Goal: Task Accomplishment & Management: Complete application form

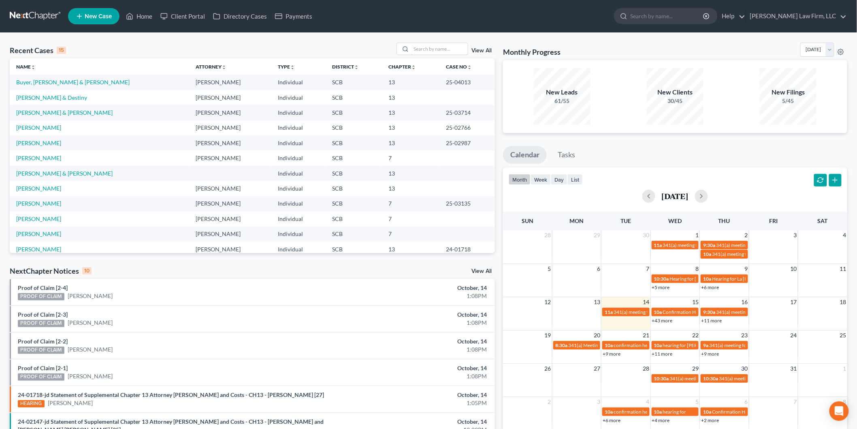
click at [434, 45] on input "search" at bounding box center [439, 49] width 57 height 12
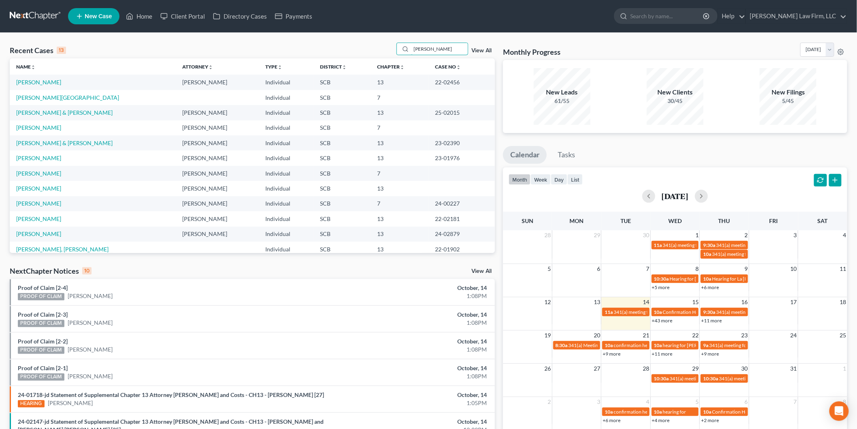
type input "[PERSON_NAME]"
click at [43, 83] on link "[PERSON_NAME]" at bounding box center [38, 82] width 45 height 7
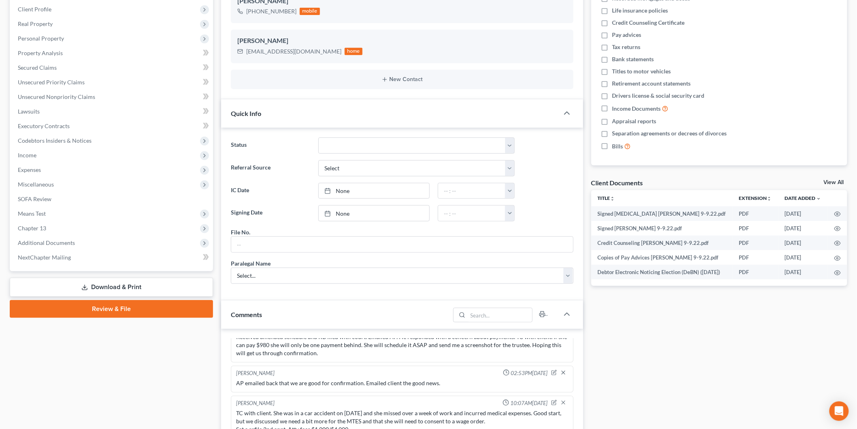
scroll to position [90, 0]
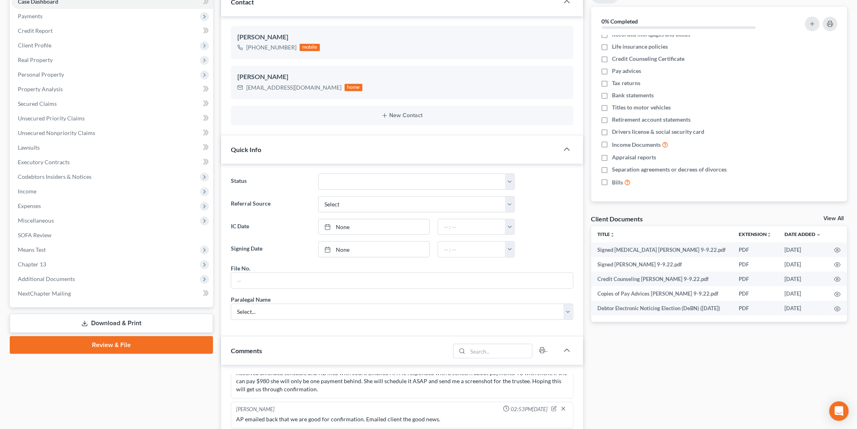
click at [833, 216] on link "View All" at bounding box center [834, 219] width 20 height 6
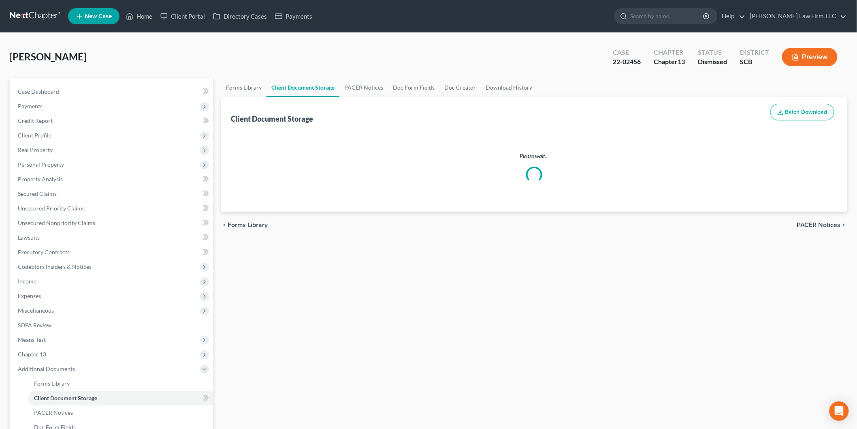
select select "15"
select select "6"
select select "16"
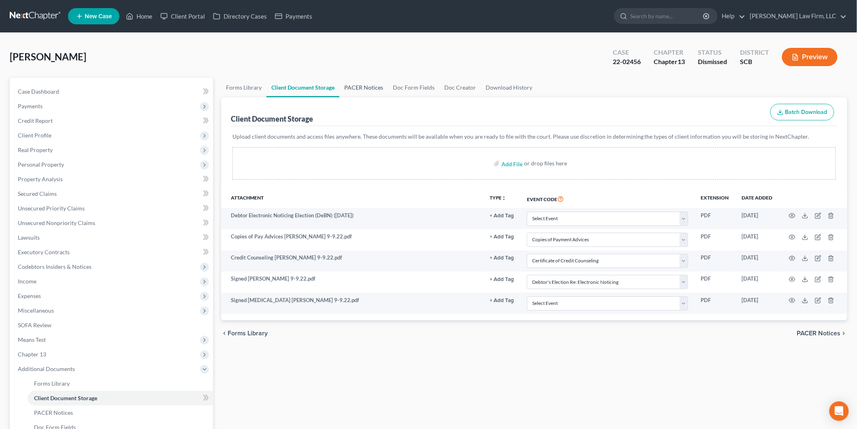
click at [365, 84] on link "PACER Notices" at bounding box center [364, 87] width 49 height 19
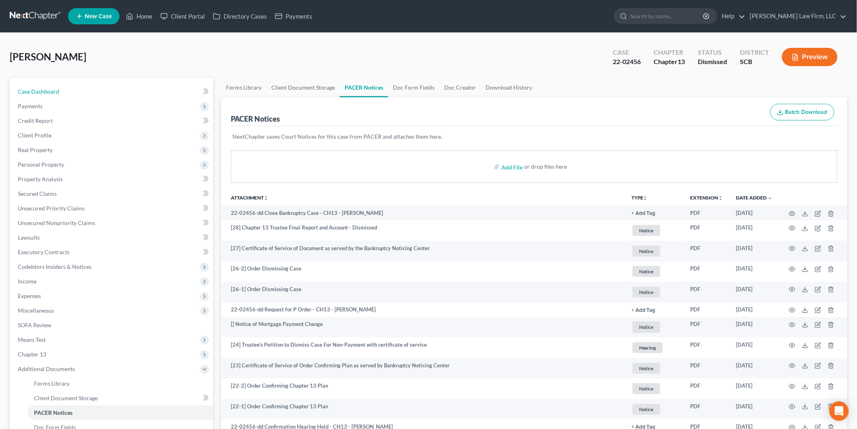
click at [47, 90] on span "Case Dashboard" at bounding box center [38, 91] width 41 height 7
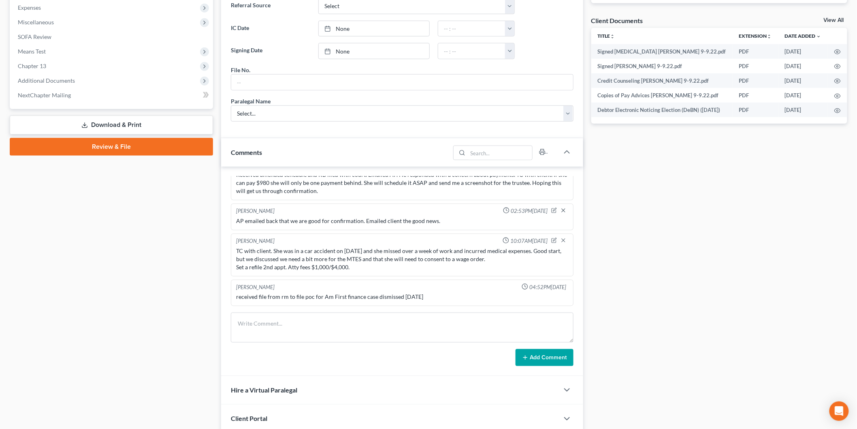
scroll to position [351, 0]
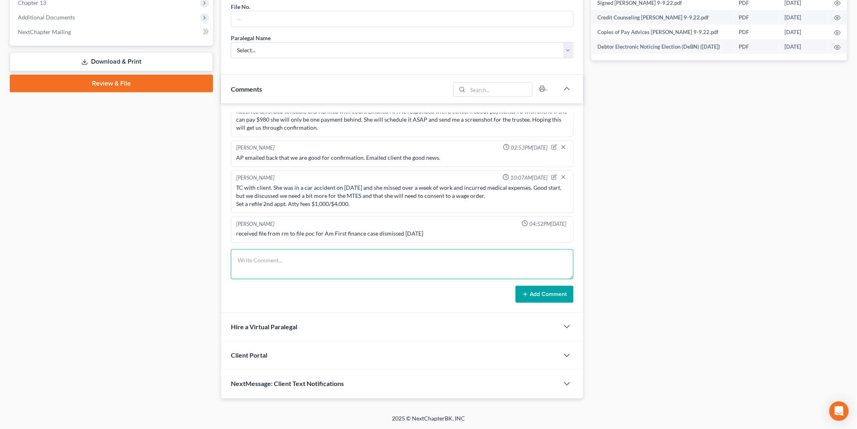
click at [293, 252] on textarea at bounding box center [402, 264] width 343 height 30
type textarea "Client scheduled a TC appt. TC to client, left VM."
click at [541, 290] on button "Add Comment" at bounding box center [545, 294] width 58 height 17
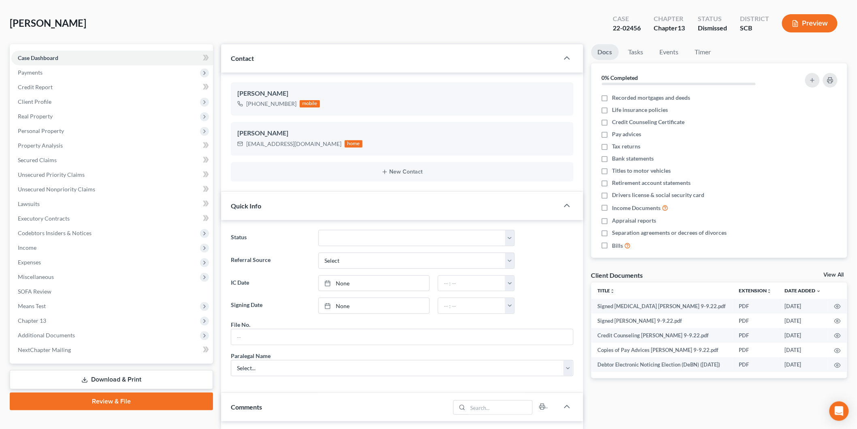
scroll to position [0, 0]
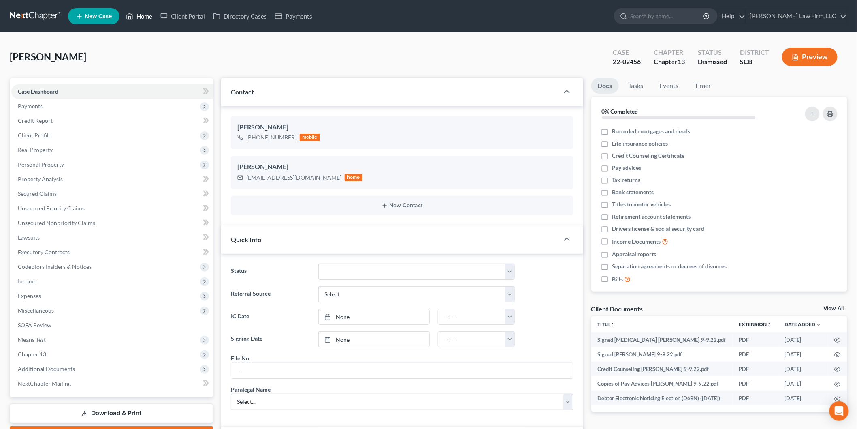
drag, startPoint x: 141, startPoint y: 11, endPoint x: 470, endPoint y: 56, distance: 332.5
click at [141, 11] on link "Home" at bounding box center [139, 16] width 34 height 15
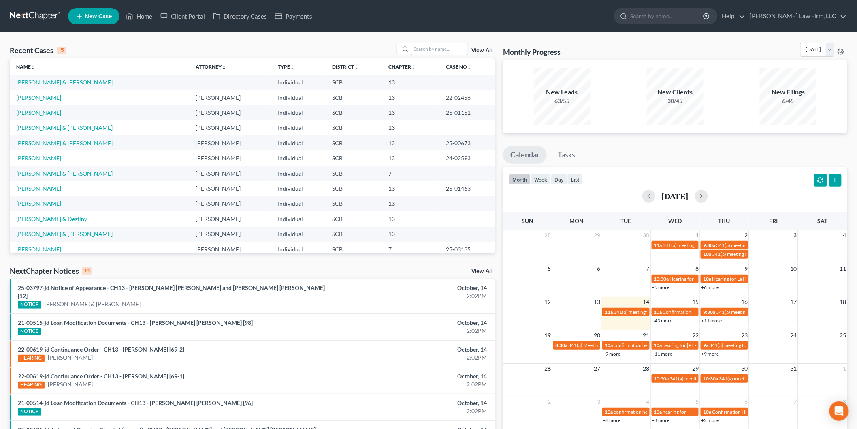
click at [425, 50] on input "search" at bounding box center [439, 49] width 57 height 12
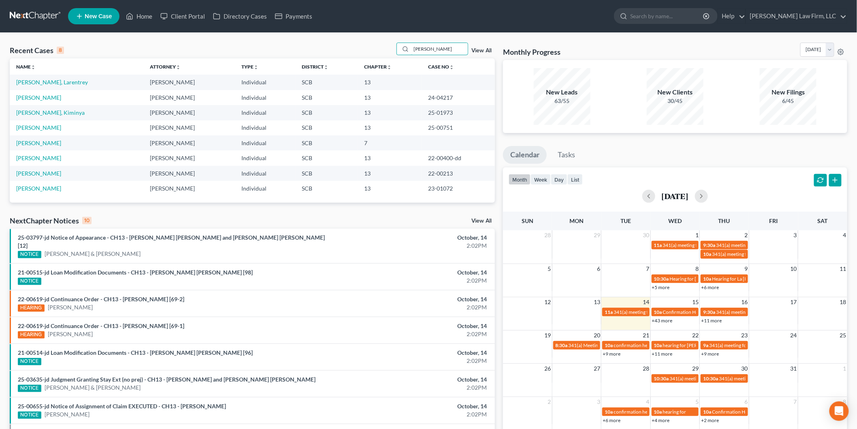
drag, startPoint x: 463, startPoint y: 49, endPoint x: 400, endPoint y: 41, distance: 63.7
click at [400, 41] on div "Recent Cases 8 perry View All Name unfold_more expand_more expand_less Attorney…" at bounding box center [428, 280] width 857 height 494
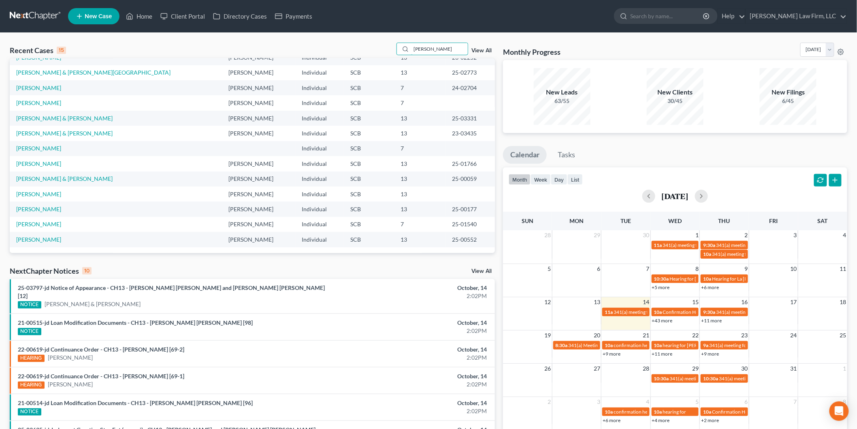
drag, startPoint x: 438, startPoint y: 46, endPoint x: 422, endPoint y: 49, distance: 16.8
click at [422, 49] on input "[PERSON_NAME]" at bounding box center [439, 49] width 57 height 12
type input "s"
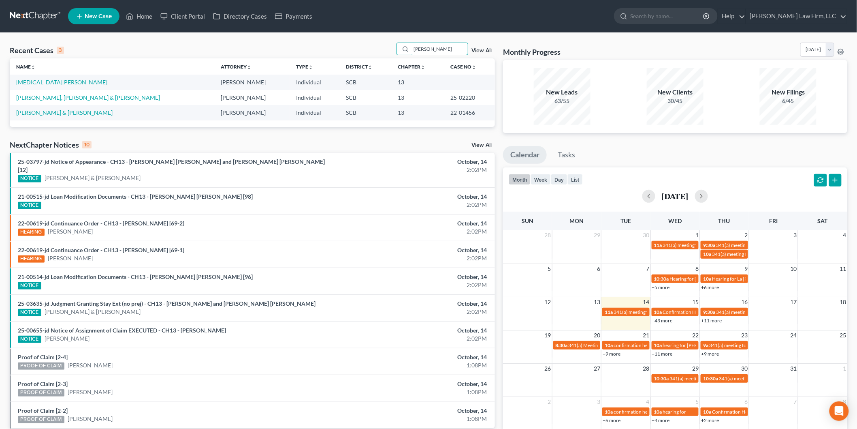
type input "[PERSON_NAME]"
click at [88, 97] on link "[PERSON_NAME], [PERSON_NAME] & [PERSON_NAME]" at bounding box center [88, 97] width 144 height 7
select select "2"
select select "0"
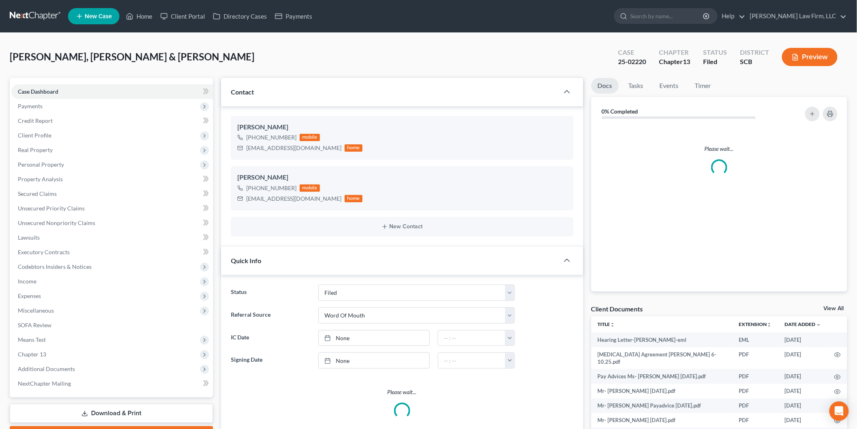
select select "3"
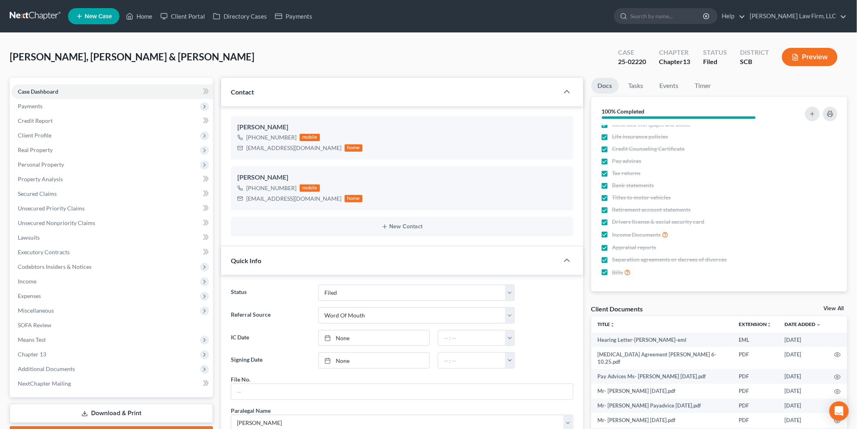
click at [41, 297] on span "Expenses" at bounding box center [29, 295] width 23 height 7
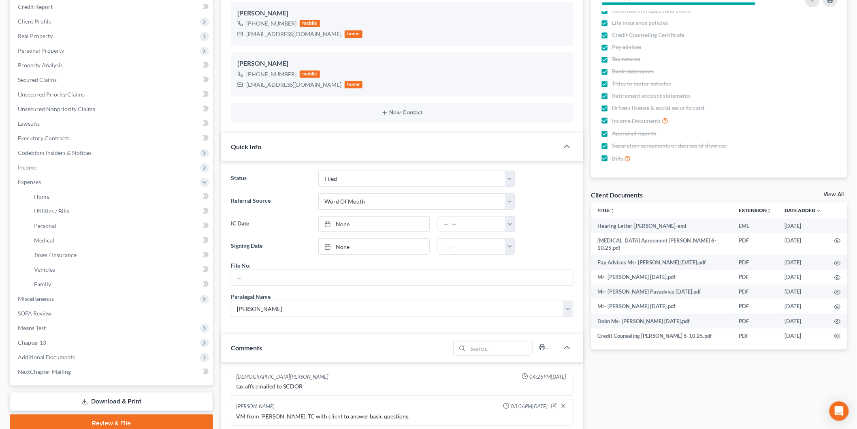
scroll to position [180, 0]
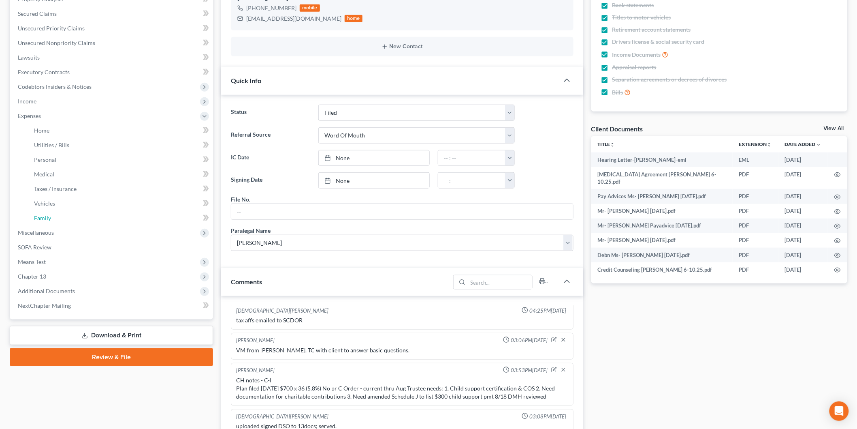
click at [70, 216] on link "Family" at bounding box center [121, 218] width 186 height 15
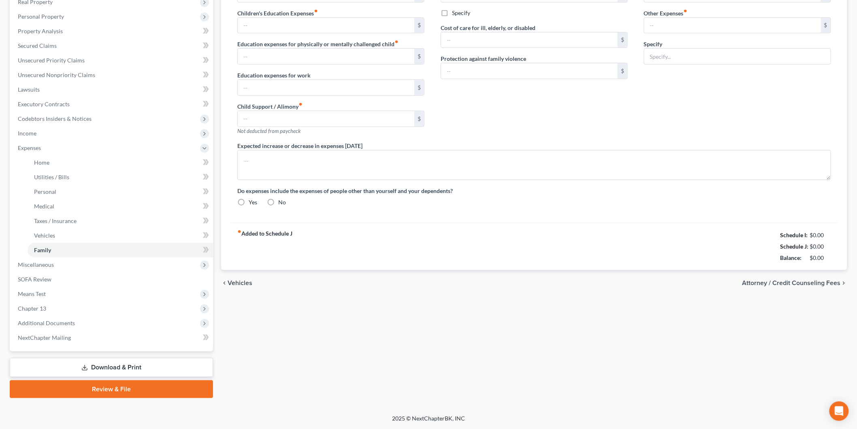
type input "0.00"
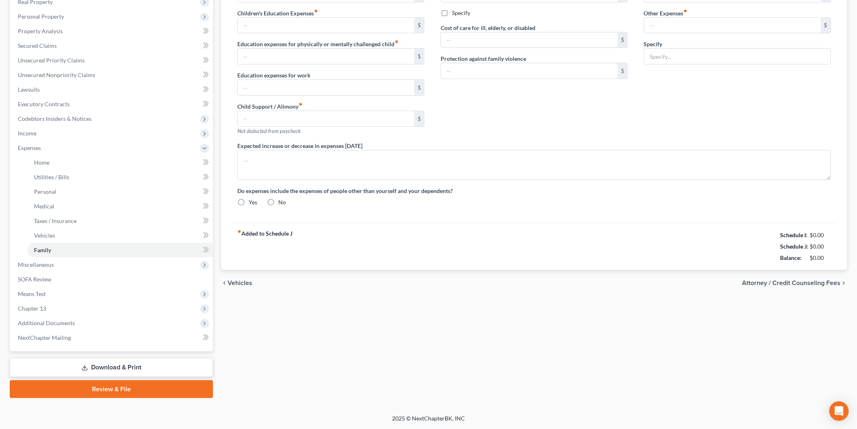
type input "0.00"
type input "400.00"
type input "120.00"
type input "Pet Expenses"
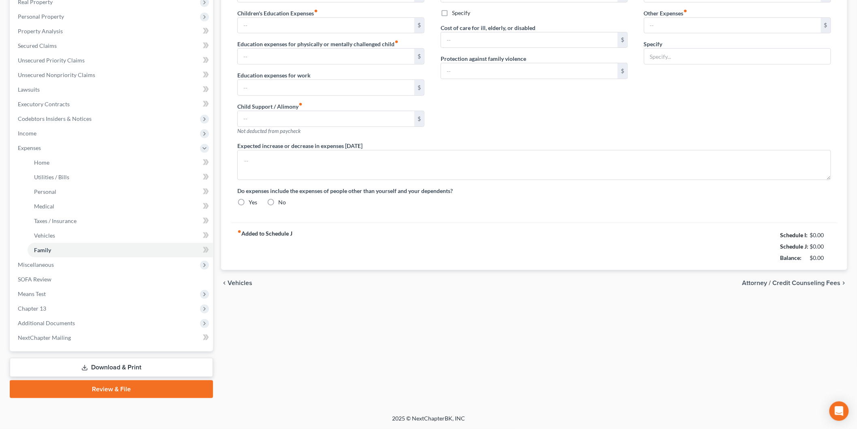
type textarea "The debtors do not anticipate an increase or decrease in their expenditures of …"
radio input "true"
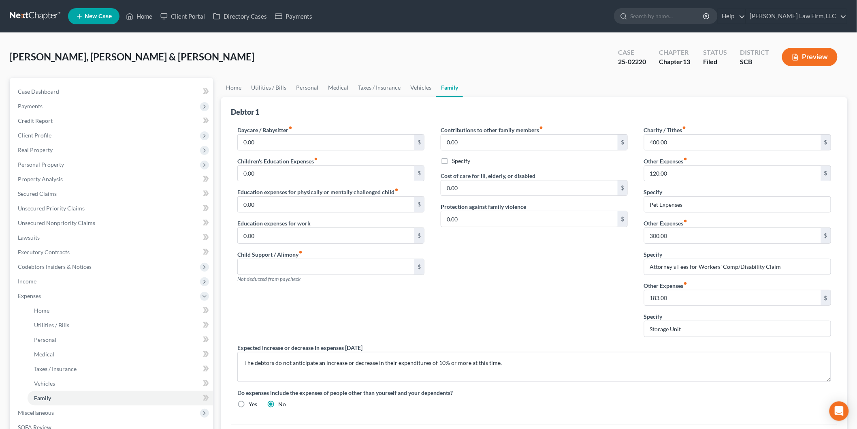
click at [817, 60] on button "Preview" at bounding box center [810, 57] width 56 height 18
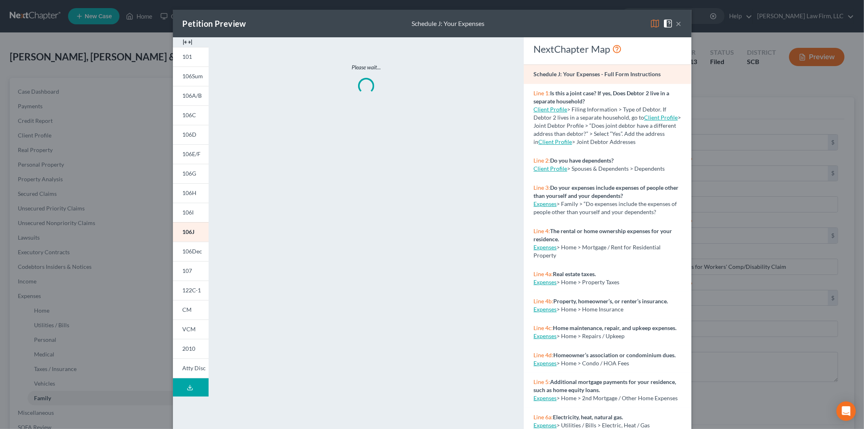
click at [183, 38] on img at bounding box center [188, 42] width 10 height 10
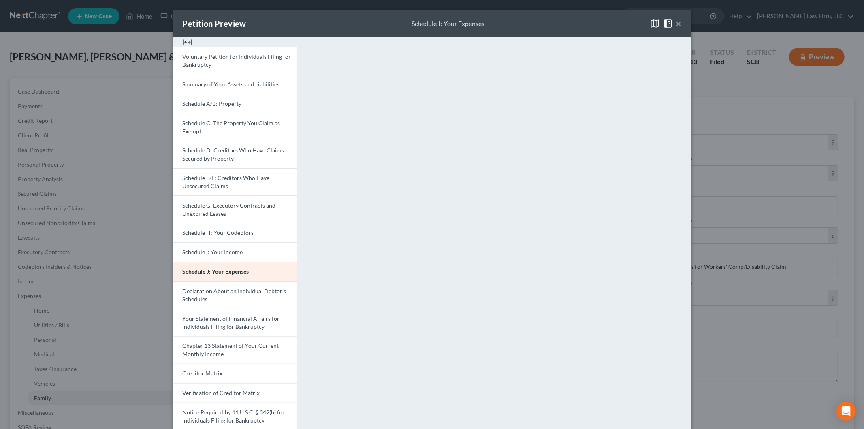
click at [191, 173] on link "Schedule E/F: Creditors Who Have Unsecured Claims" at bounding box center [235, 182] width 124 height 28
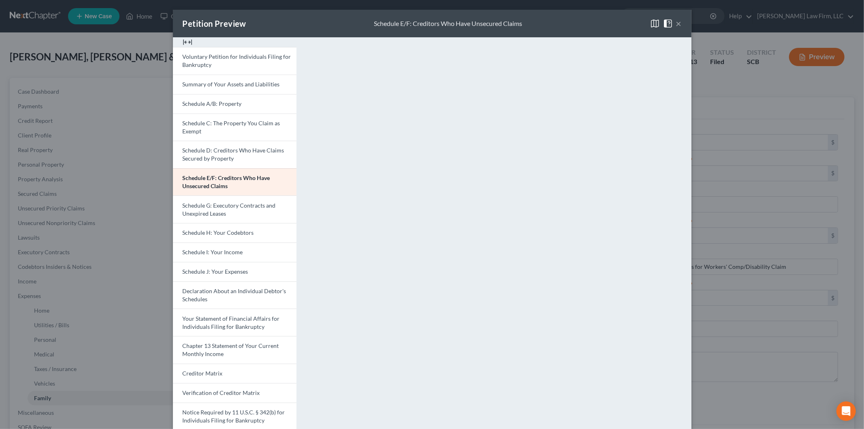
click at [208, 268] on span "Schedule J: Your Expenses" at bounding box center [216, 271] width 66 height 7
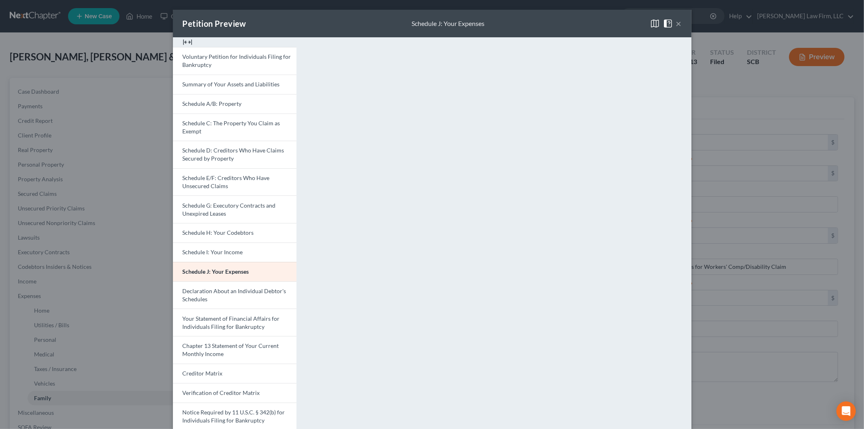
click at [242, 247] on link "Schedule I: Your Income" at bounding box center [235, 251] width 124 height 19
click at [676, 23] on button "×" at bounding box center [679, 24] width 6 height 10
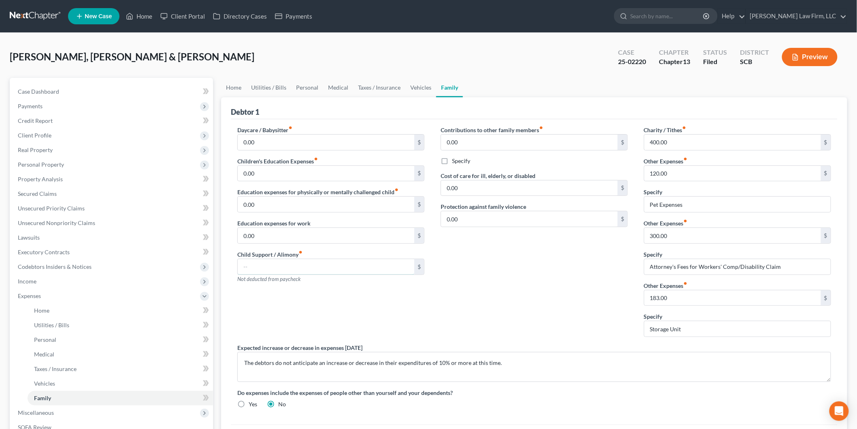
click at [319, 265] on input "text" at bounding box center [326, 266] width 177 height 15
type input "300.00"
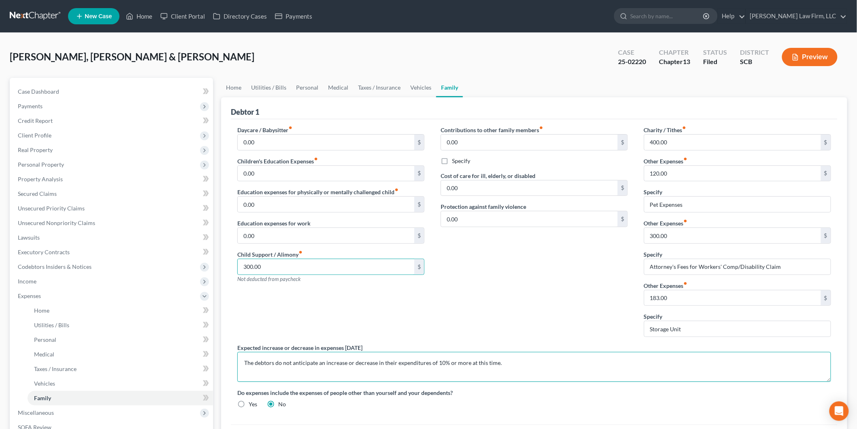
click at [242, 357] on textarea "The debtors do not anticipate an increase or decrease in their expenditures of …" at bounding box center [534, 367] width 594 height 30
drag, startPoint x: 570, startPoint y: 363, endPoint x: 574, endPoint y: 358, distance: 6.6
click at [570, 362] on textarea "The debtors' expenses are amended to include child support of $300 per month pa…" at bounding box center [534, 367] width 594 height 30
type textarea "The debtors' expenses are amended to include child support of $300 per month pa…"
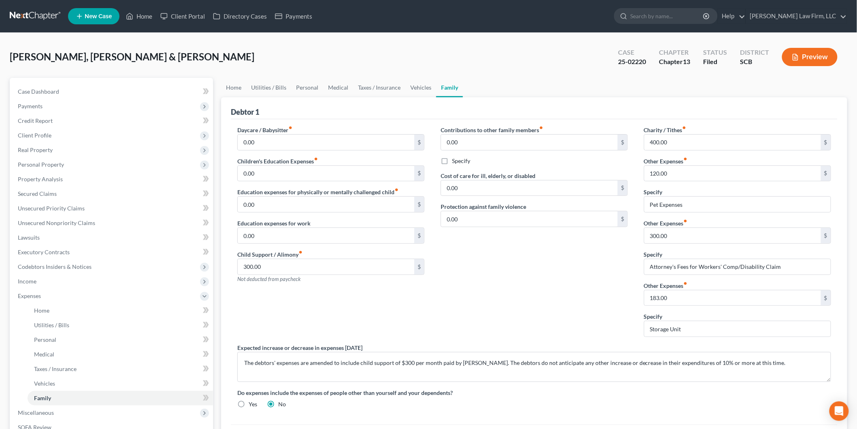
drag, startPoint x: 576, startPoint y: 340, endPoint x: 570, endPoint y: 302, distance: 38.6
click at [575, 340] on div "Contributions to other family members fiber_manual_record 0.00 $ Specify Cost o…" at bounding box center [534, 235] width 203 height 218
click at [816, 47] on div "Preview" at bounding box center [812, 58] width 72 height 24
click at [803, 50] on button "Preview" at bounding box center [810, 57] width 56 height 18
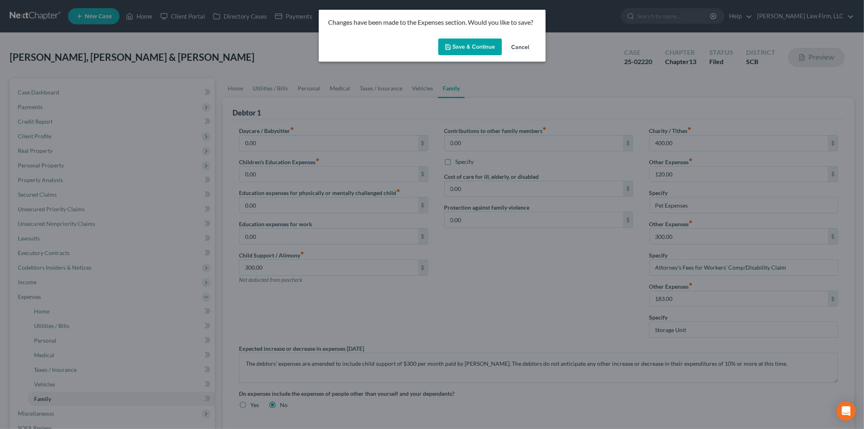
click at [463, 47] on button "Save & Continue" at bounding box center [470, 46] width 64 height 17
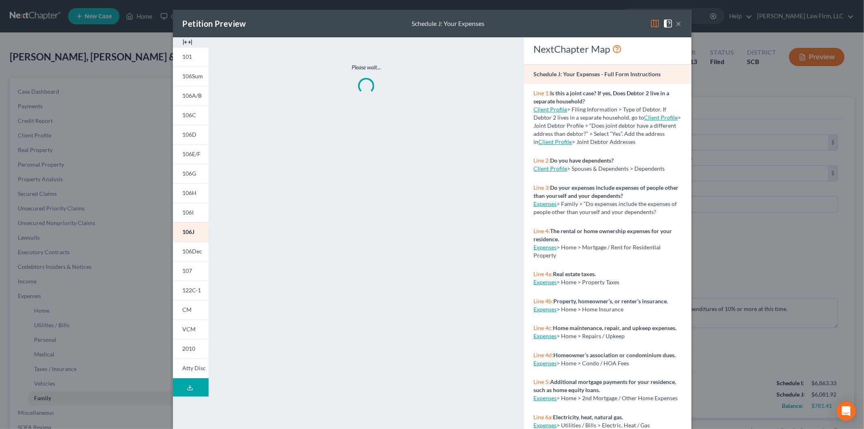
click at [186, 38] on img at bounding box center [188, 42] width 10 height 10
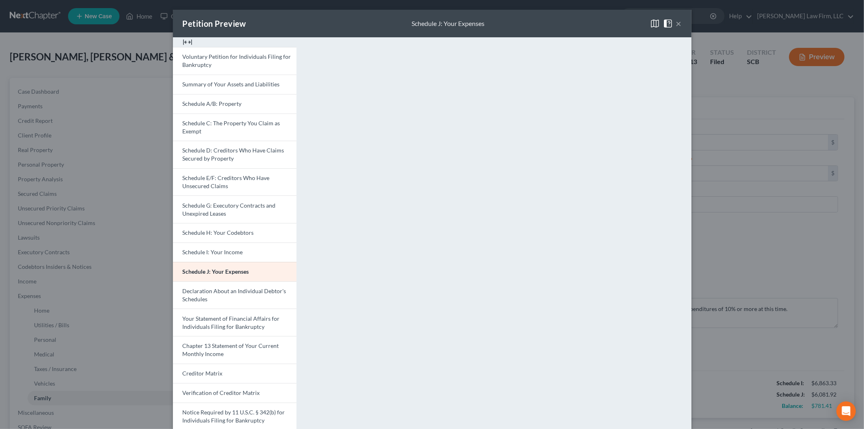
drag, startPoint x: 677, startPoint y: 22, endPoint x: 626, endPoint y: 40, distance: 54.7
click at [677, 22] on button "×" at bounding box center [679, 24] width 6 height 10
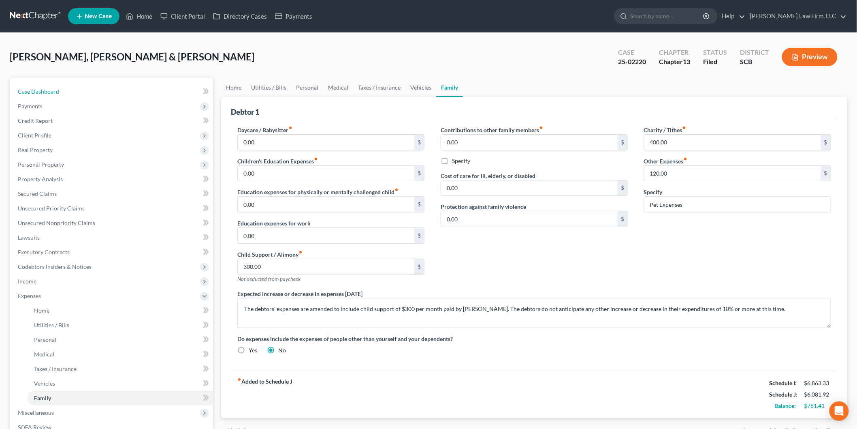
click at [53, 90] on span "Case Dashboard" at bounding box center [38, 91] width 41 height 7
select select "0"
select select "3"
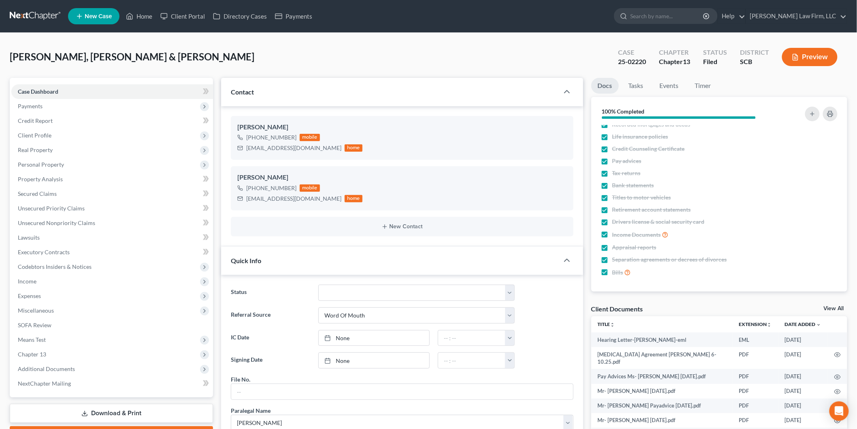
click at [836, 307] on link "View All" at bounding box center [834, 309] width 20 height 6
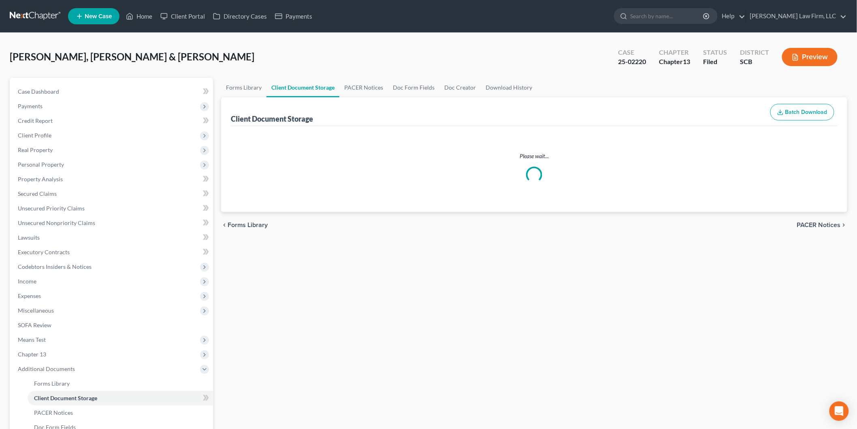
select select "6"
select select "16"
select select "15"
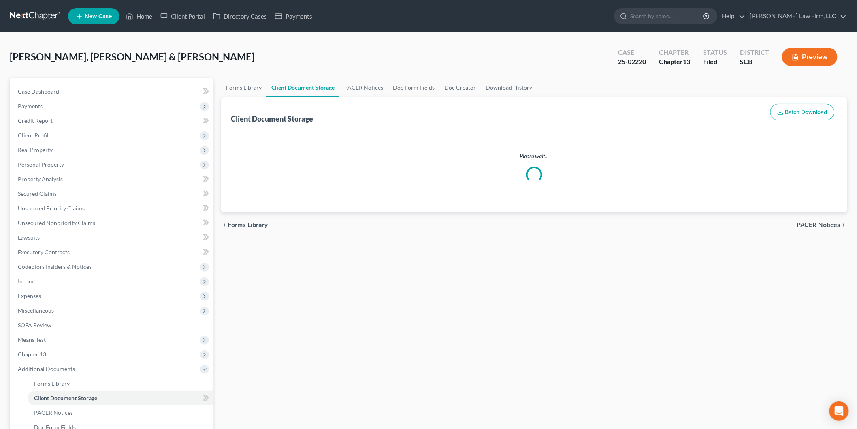
select select "15"
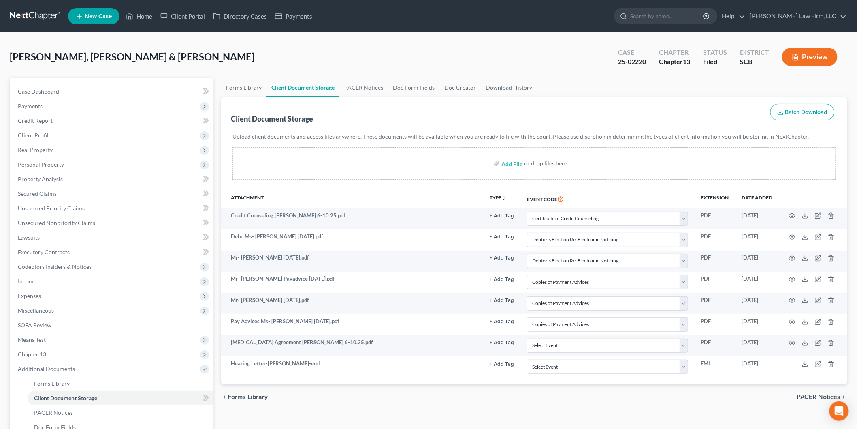
select select "6"
select select "16"
select select "15"
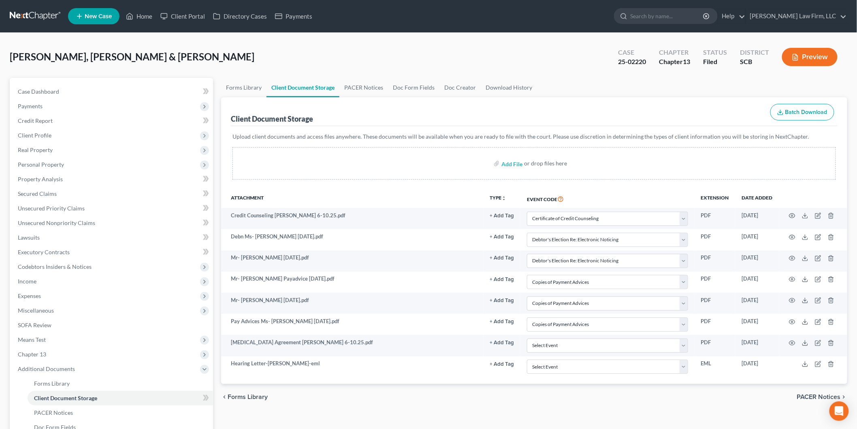
select select "15"
click at [795, 387] on icon "button" at bounding box center [792, 385] width 6 height 6
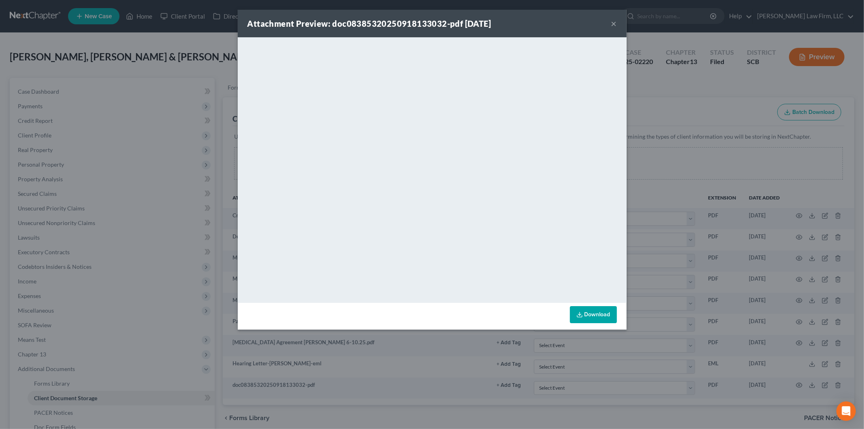
click at [613, 22] on button "×" at bounding box center [614, 24] width 6 height 10
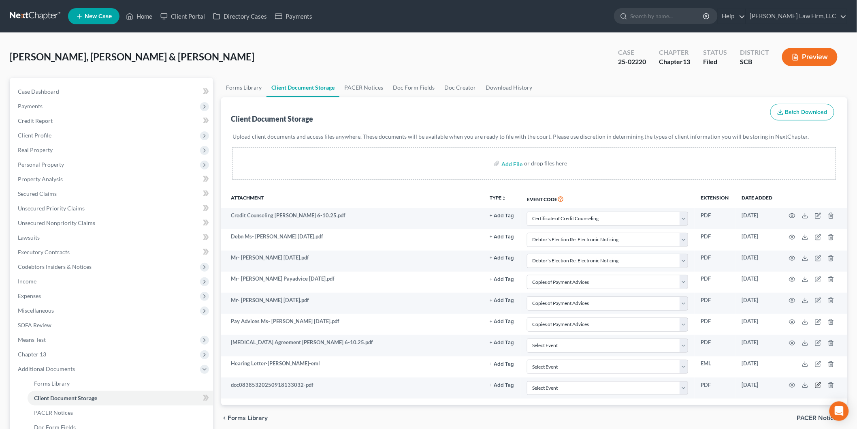
click at [818, 386] on icon "button" at bounding box center [819, 384] width 4 height 4
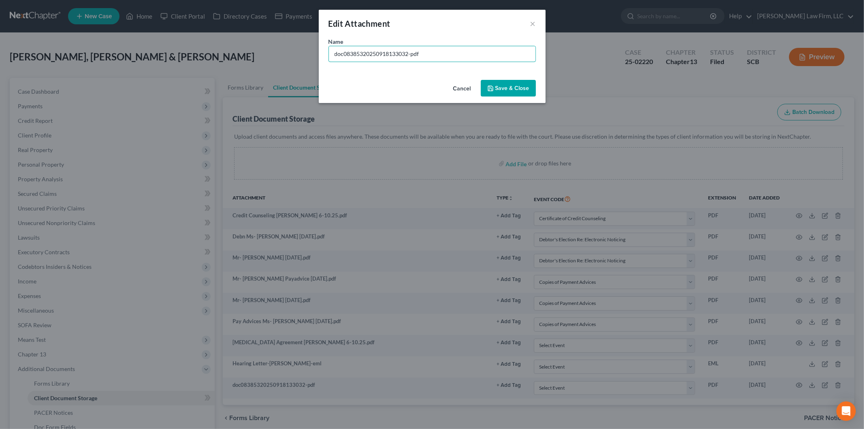
click at [449, 52] on input "doc08385320250918133032-pdf" at bounding box center [432, 53] width 207 height 15
drag, startPoint x: 449, startPoint y: 52, endPoint x: 300, endPoint y: 58, distance: 148.8
click at [300, 58] on div "Edit Attachment × Name * doc08385320250918133032-pdf Cancel Save & Close" at bounding box center [432, 214] width 864 height 429
type input "PPSC"
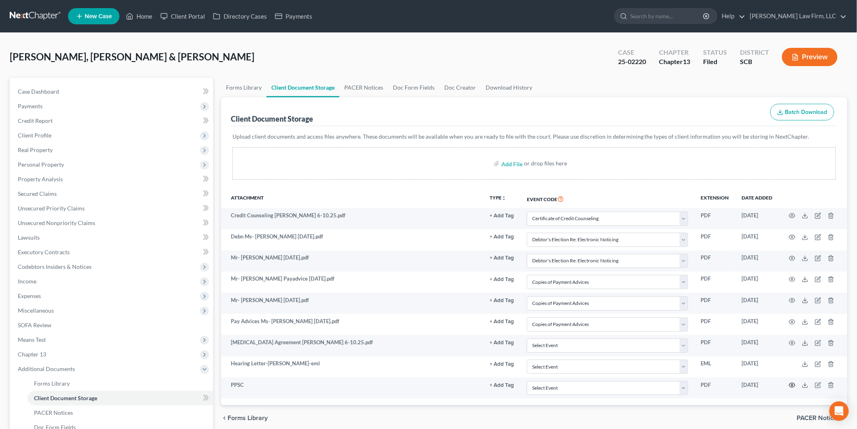
click at [794, 384] on icon "button" at bounding box center [793, 385] width 6 height 4
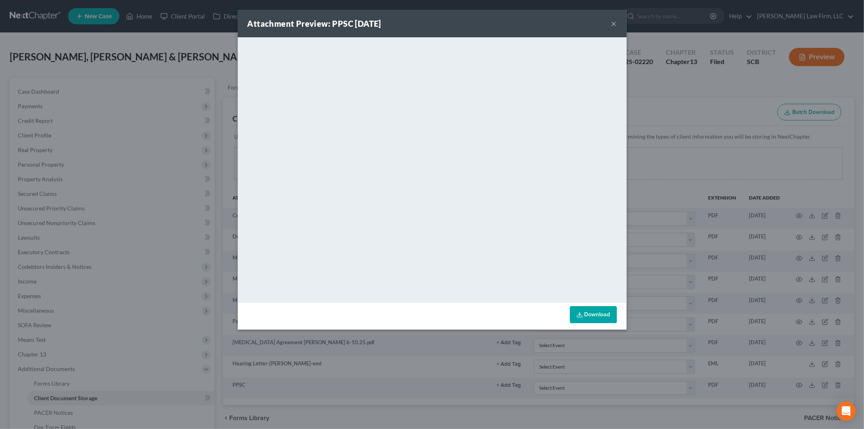
click at [615, 23] on button "×" at bounding box center [614, 24] width 6 height 10
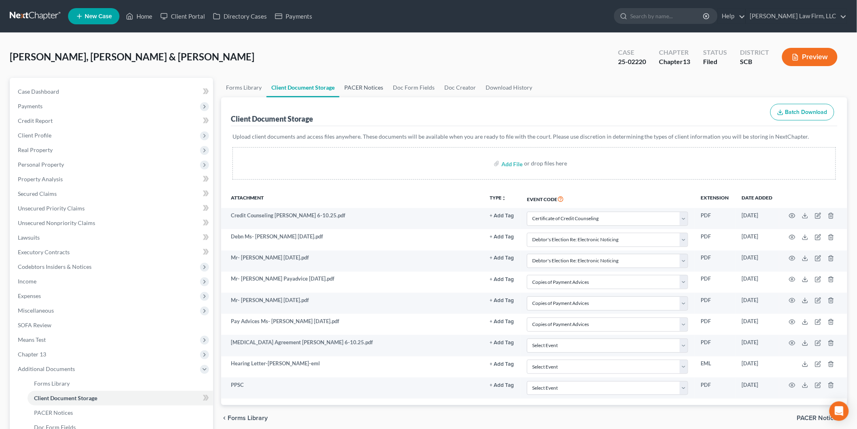
drag, startPoint x: 370, startPoint y: 82, endPoint x: 556, endPoint y: 131, distance: 192.0
click at [370, 82] on link "PACER Notices" at bounding box center [364, 87] width 49 height 19
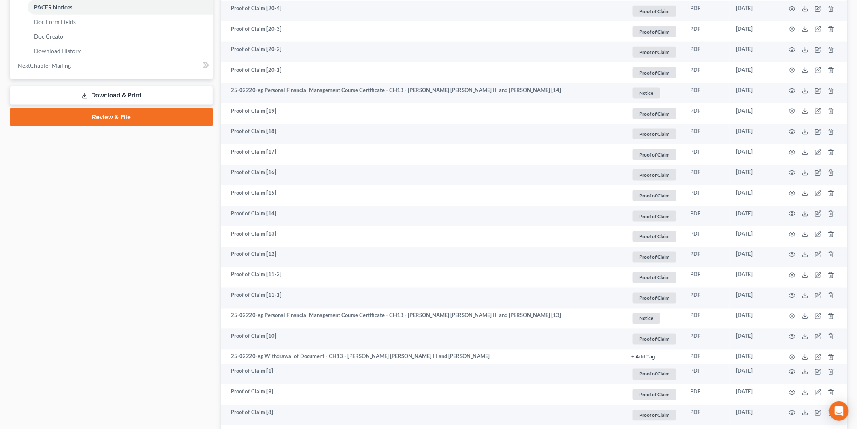
scroll to position [585, 0]
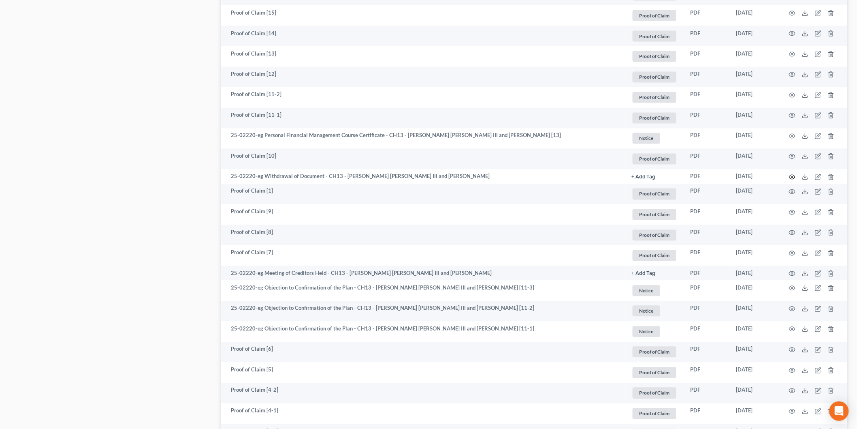
click at [789, 174] on icon "button" at bounding box center [792, 177] width 6 height 6
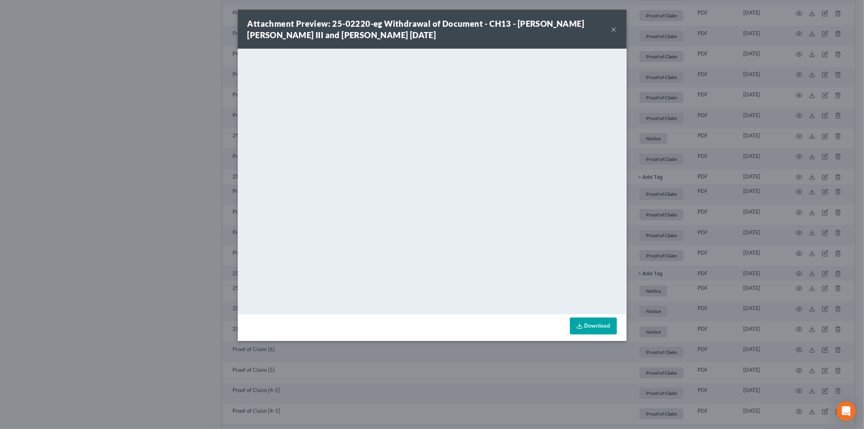
click at [617, 29] on button "×" at bounding box center [614, 29] width 6 height 10
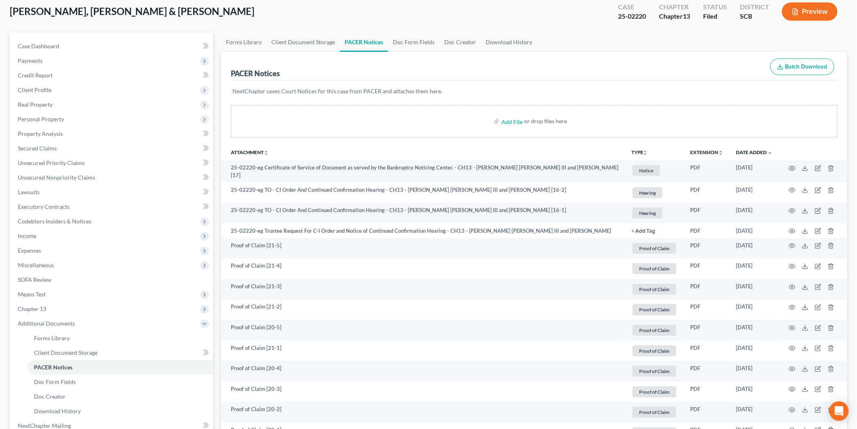
scroll to position [45, 0]
click at [795, 167] on icon "button" at bounding box center [792, 168] width 6 height 6
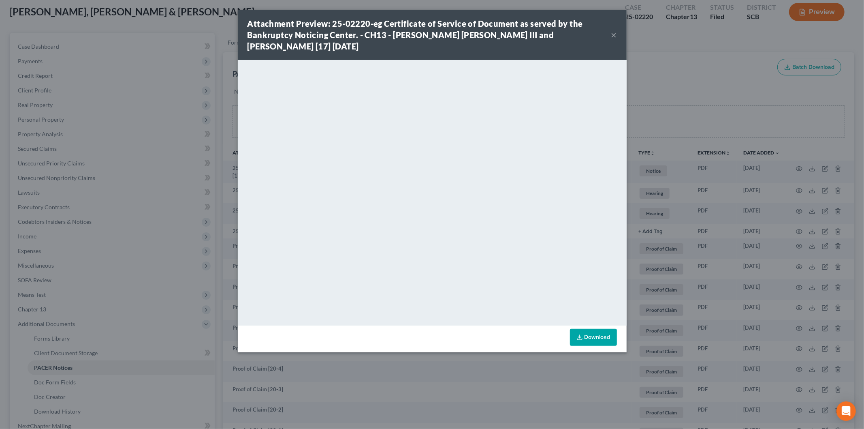
click at [611, 34] on button "×" at bounding box center [614, 35] width 6 height 10
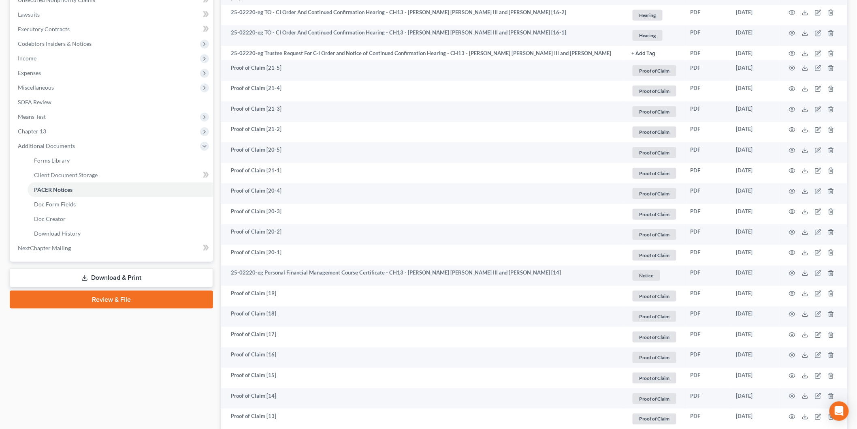
scroll to position [225, 0]
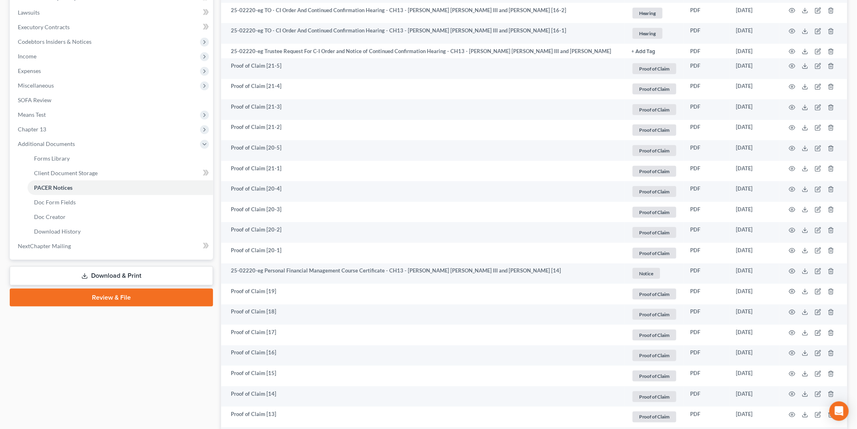
click at [30, 73] on span "Expenses" at bounding box center [112, 71] width 202 height 15
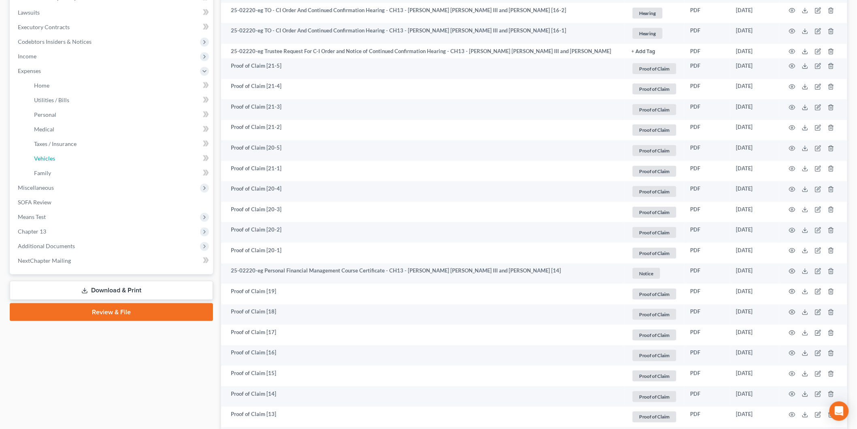
click at [85, 162] on link "Vehicles" at bounding box center [121, 158] width 186 height 15
click at [82, 171] on link "Family" at bounding box center [121, 173] width 186 height 15
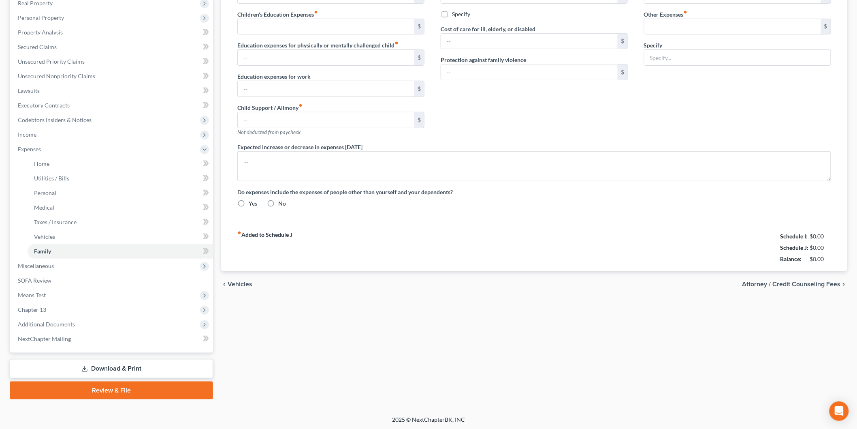
type input "0.00"
type input "300.00"
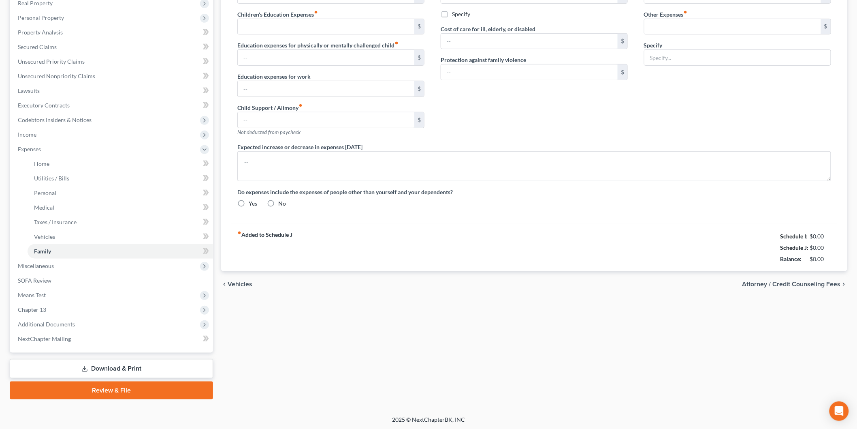
type input "0.00"
type input "400.00"
type input "120.00"
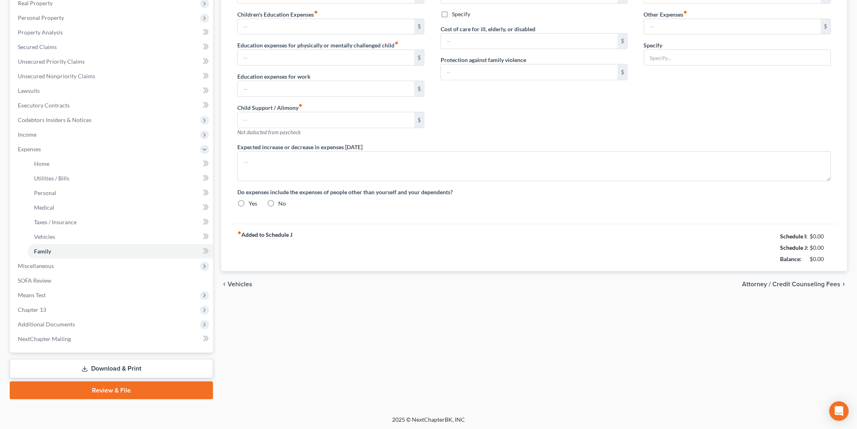
type input "Pet Expenses"
type textarea "The debtors' expenses are amended to include child support of $300 per month pa…"
radio input "true"
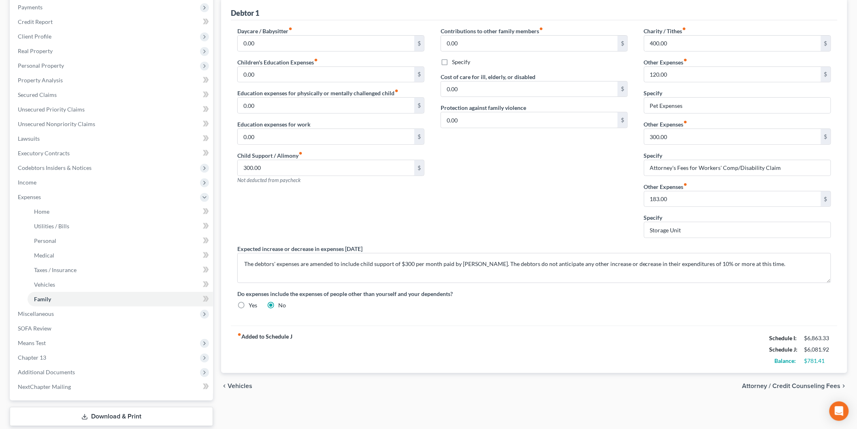
scroll to position [45, 0]
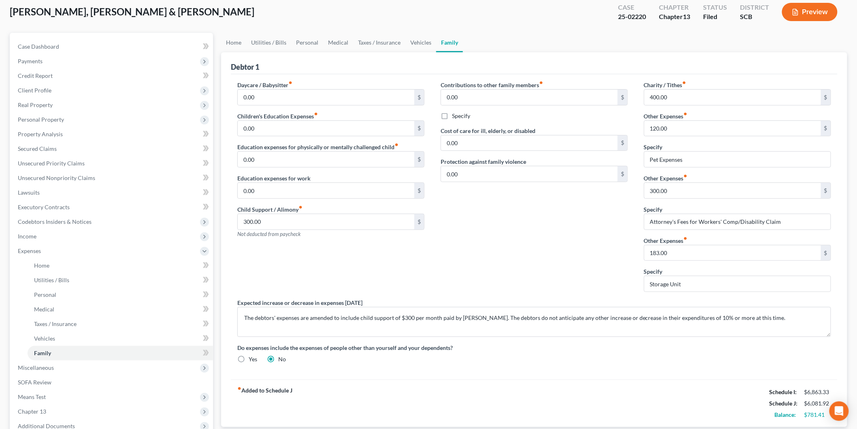
click at [825, 7] on button "Preview" at bounding box center [810, 12] width 56 height 18
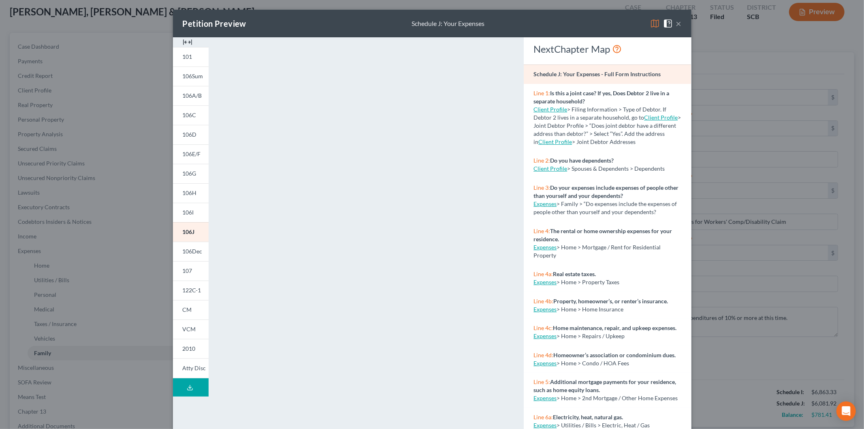
click at [183, 38] on img at bounding box center [188, 42] width 10 height 10
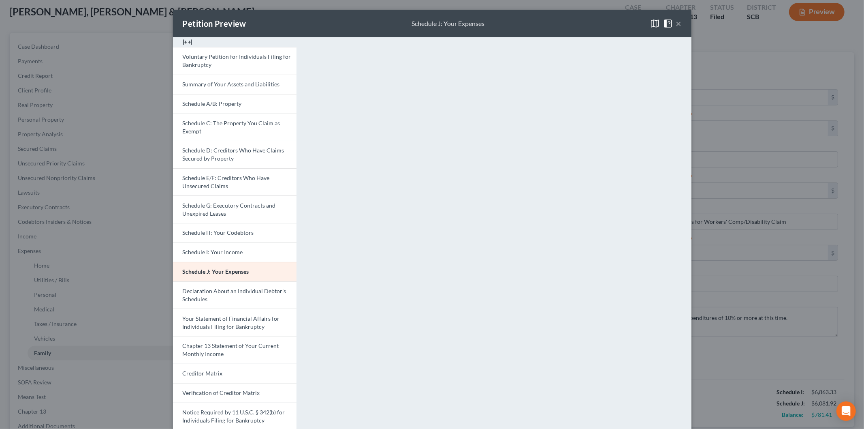
click at [677, 19] on button "×" at bounding box center [679, 24] width 6 height 10
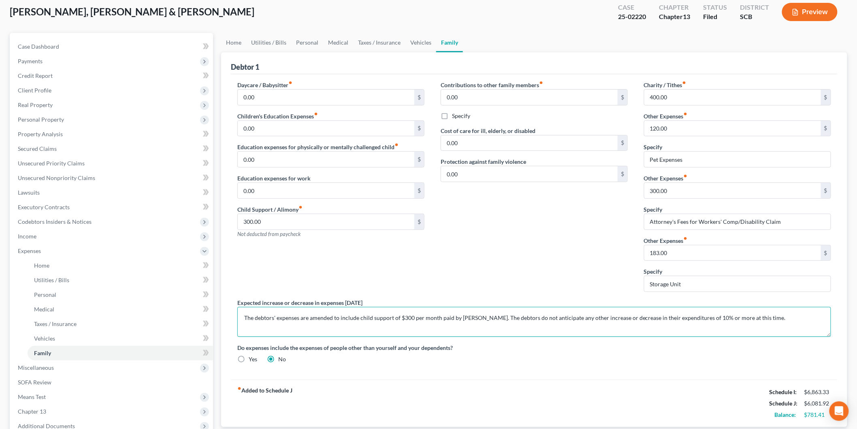
click at [492, 316] on textarea "The debtors' expenses are amended to include child support of $300 per month pa…" at bounding box center [534, 322] width 594 height 30
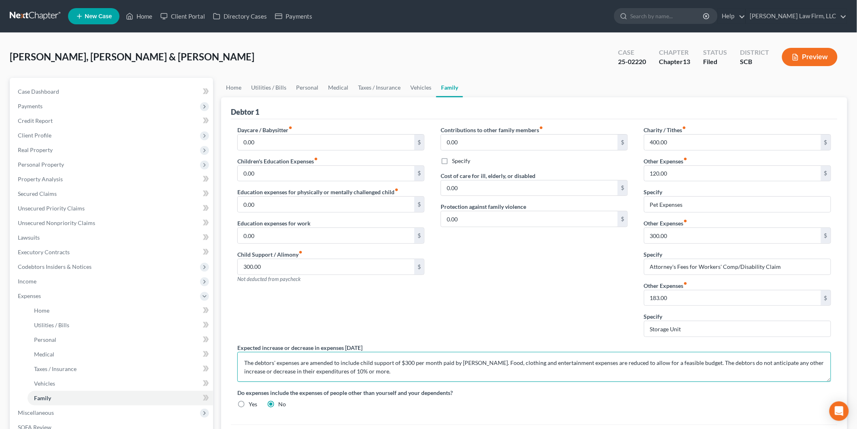
type textarea "The debtors' expenses are amended to include child support of $300 per month pa…"
click at [67, 89] on link "Case Dashboard" at bounding box center [112, 91] width 202 height 15
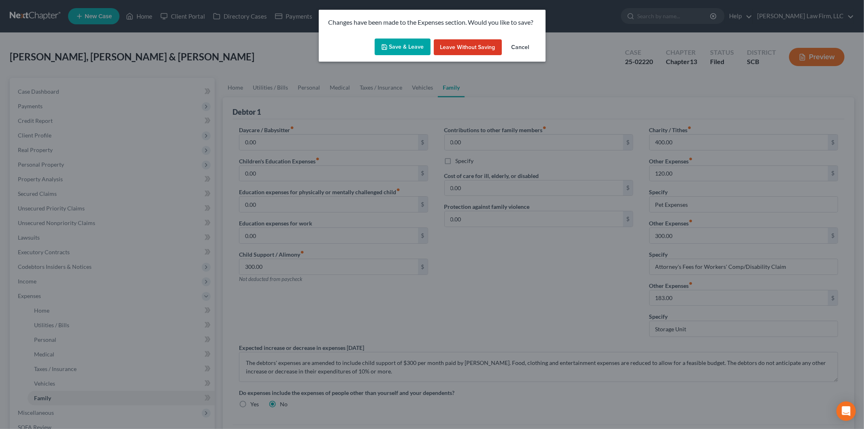
click at [387, 47] on icon "button" at bounding box center [384, 47] width 6 height 6
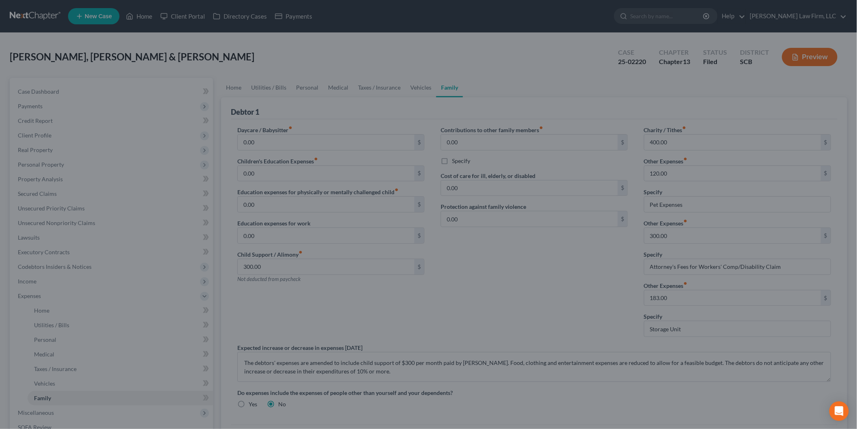
select select "0"
select select "3"
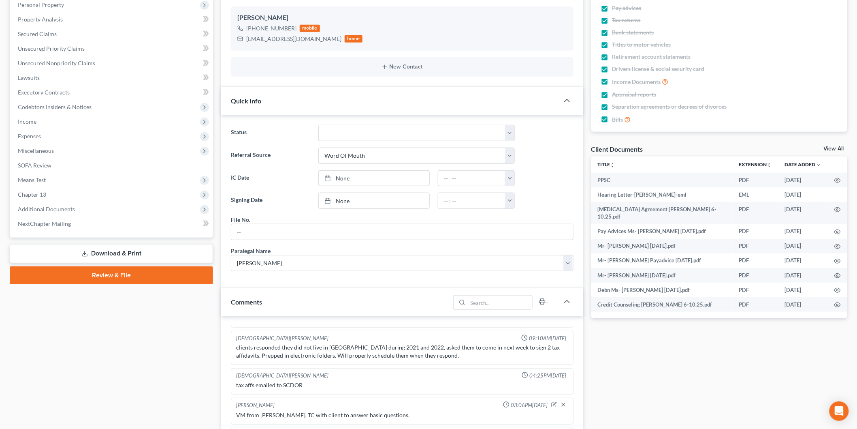
scroll to position [116, 0]
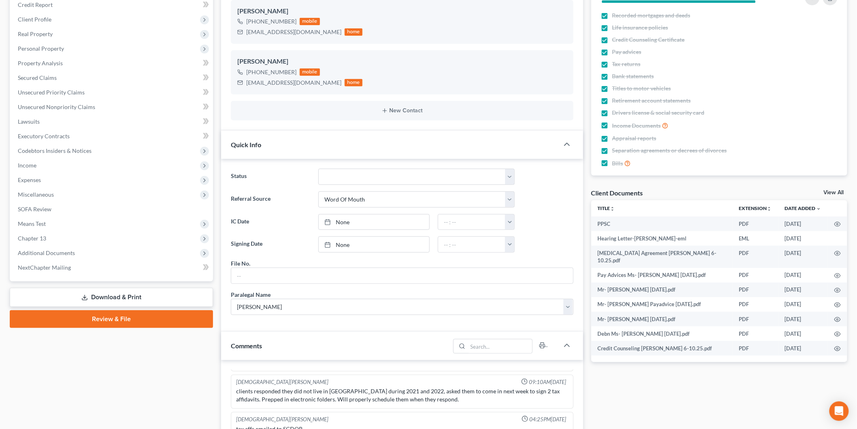
drag, startPoint x: 116, startPoint y: 288, endPoint x: 143, endPoint y: 278, distance: 28.3
click at [116, 288] on link "Download & Print" at bounding box center [111, 297] width 203 height 19
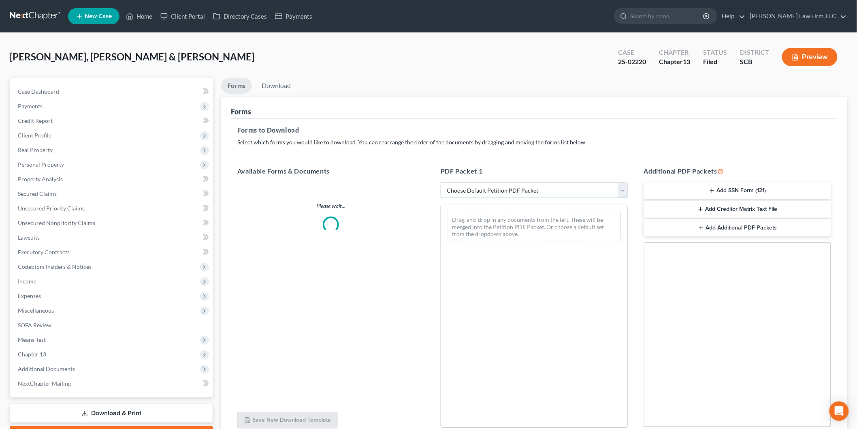
click at [465, 190] on select "Choose Default Petition PDF Packet Complete Bankruptcy Petition (all forms and …" at bounding box center [534, 190] width 187 height 16
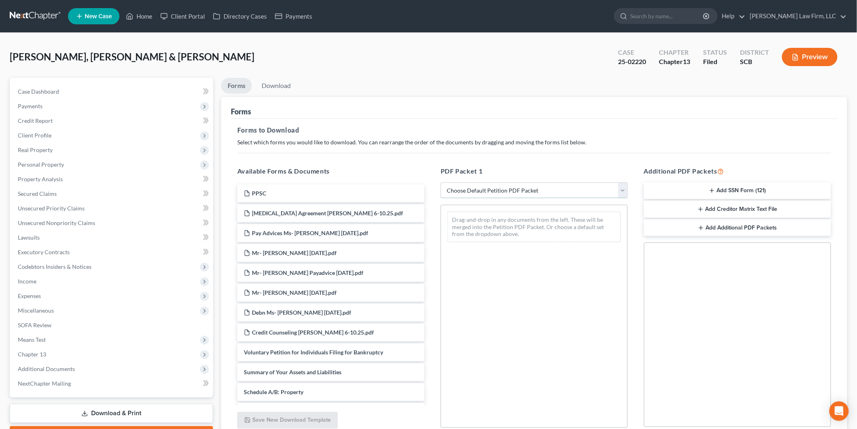
select select "2"
click at [441, 182] on select "Choose Default Petition PDF Packet Complete Bankruptcy Petition (all forms and …" at bounding box center [534, 190] width 187 height 16
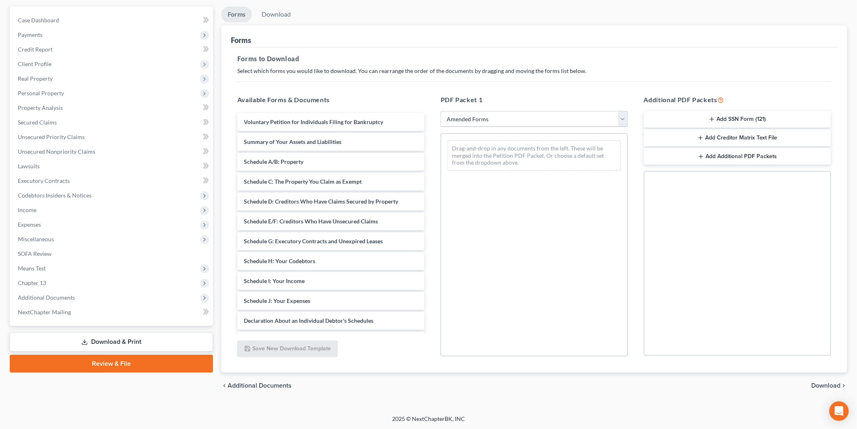
scroll to position [132, 0]
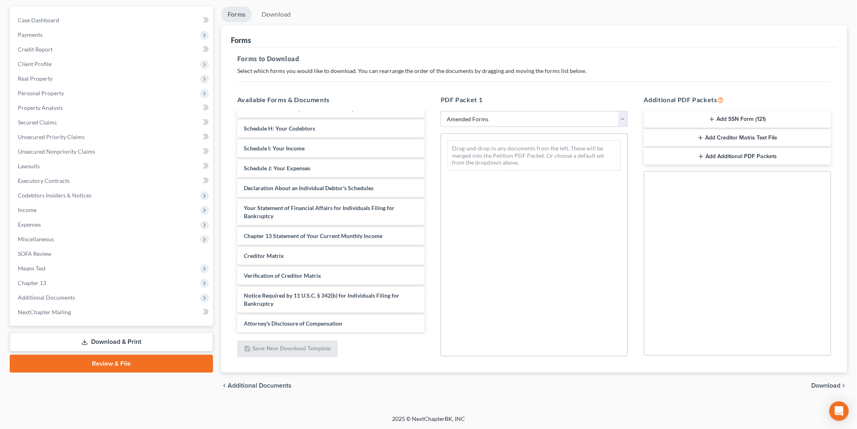
click at [415, 165] on div "Voluntary Petition for Individuals Filing for Bankruptcy Summary of Your Assets…" at bounding box center [331, 157] width 200 height 352
drag, startPoint x: 300, startPoint y: 170, endPoint x: 447, endPoint y: 164, distance: 146.4
click at [431, 164] on div "Schedule J: Your Expenses Voluntary Petition for Individuals Filing for Bankrup…" at bounding box center [331, 166] width 200 height 332
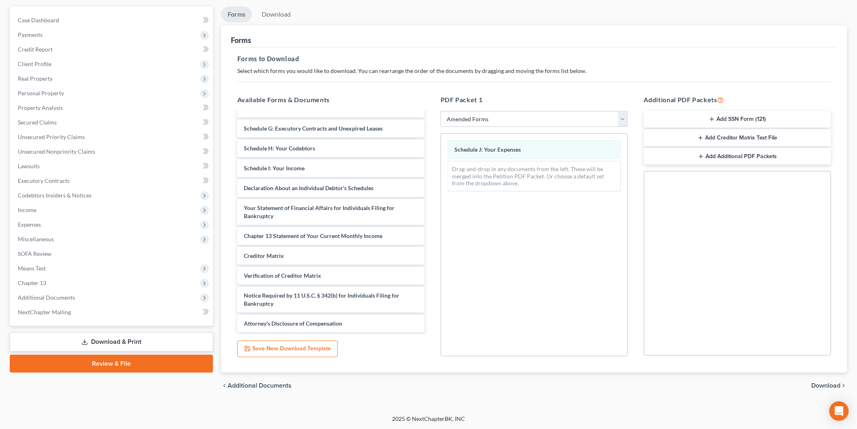
scroll to position [93, 0]
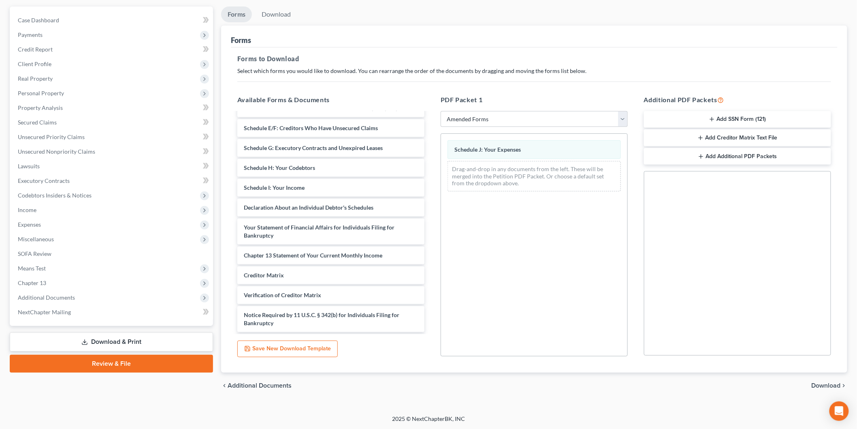
click at [431, 186] on div "Voluntary Petition for Individuals Filing for Bankruptcy Summary of Your Assets…" at bounding box center [331, 186] width 200 height 332
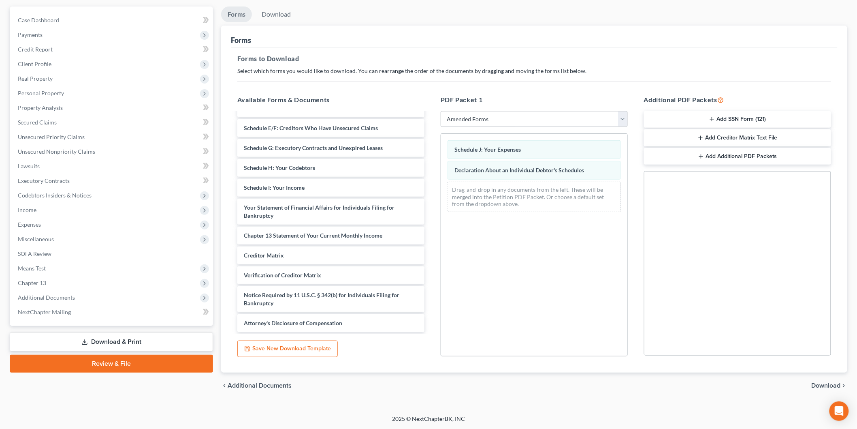
click at [821, 385] on span "Download" at bounding box center [826, 385] width 29 height 6
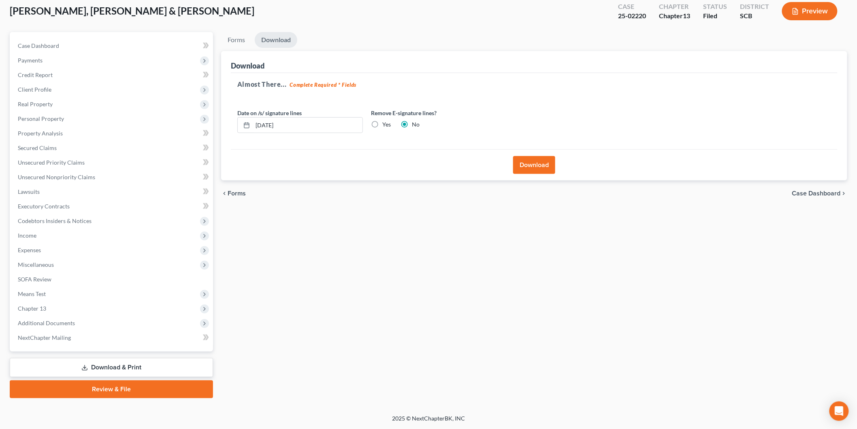
scroll to position [45, 0]
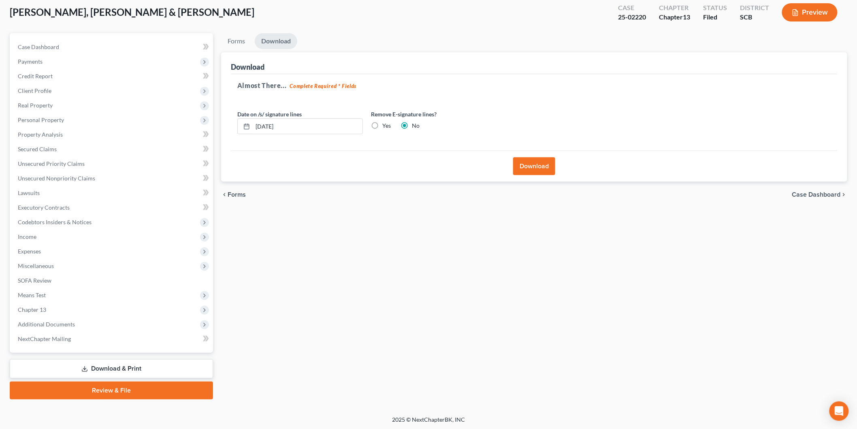
click at [382, 126] on label "Yes" at bounding box center [386, 126] width 9 height 8
click at [386, 126] on input "Yes" at bounding box center [388, 124] width 5 height 5
radio input "true"
radio input "false"
drag, startPoint x: 331, startPoint y: 124, endPoint x: 193, endPoint y: 124, distance: 138.2
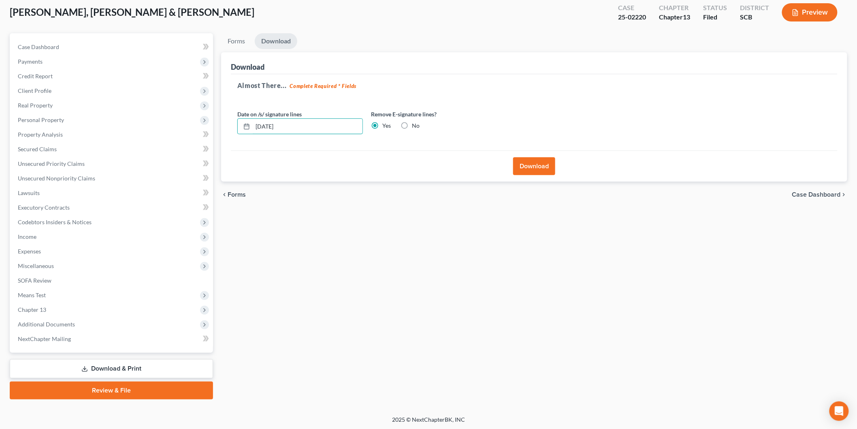
click at [199, 122] on div "Petition Navigation Case Dashboard Payments Invoices Payments Payments Credit R…" at bounding box center [429, 216] width 846 height 366
click at [531, 168] on button "Download" at bounding box center [534, 166] width 42 height 18
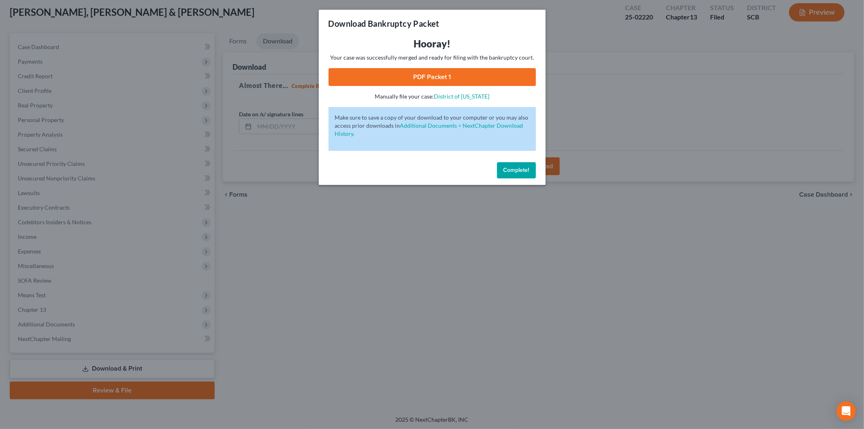
click at [427, 69] on link "PDF Packet 1" at bounding box center [432, 77] width 207 height 18
click at [514, 163] on button "Complete!" at bounding box center [516, 170] width 39 height 16
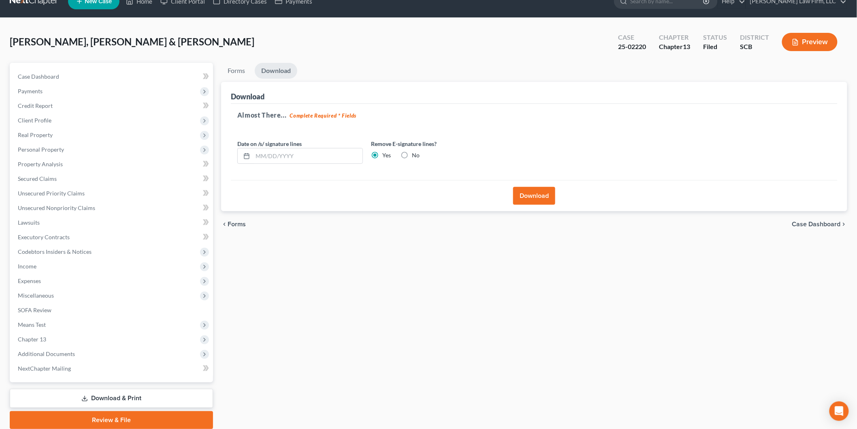
scroll to position [0, 0]
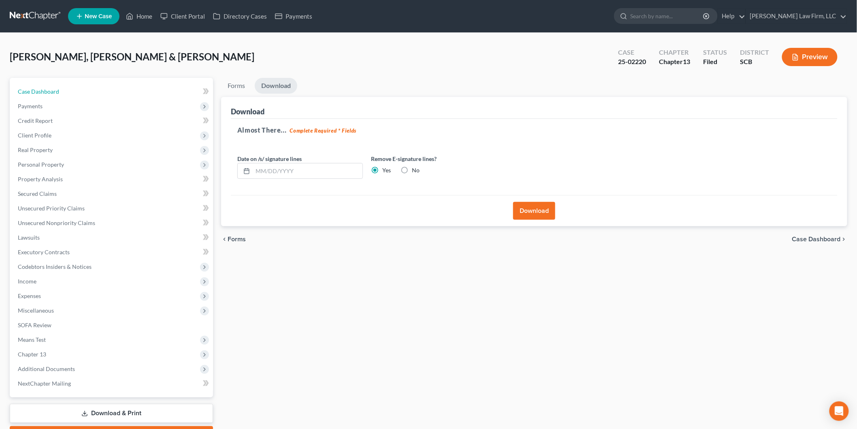
click at [58, 88] on span "Case Dashboard" at bounding box center [38, 91] width 41 height 7
select select "0"
select select "3"
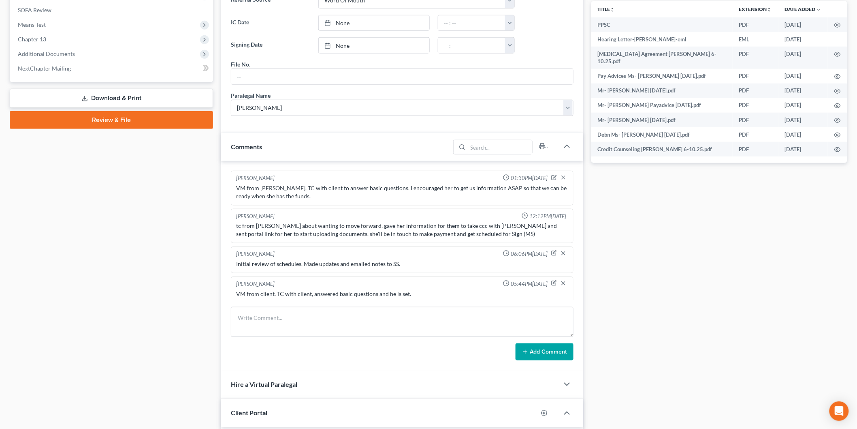
scroll to position [404, 0]
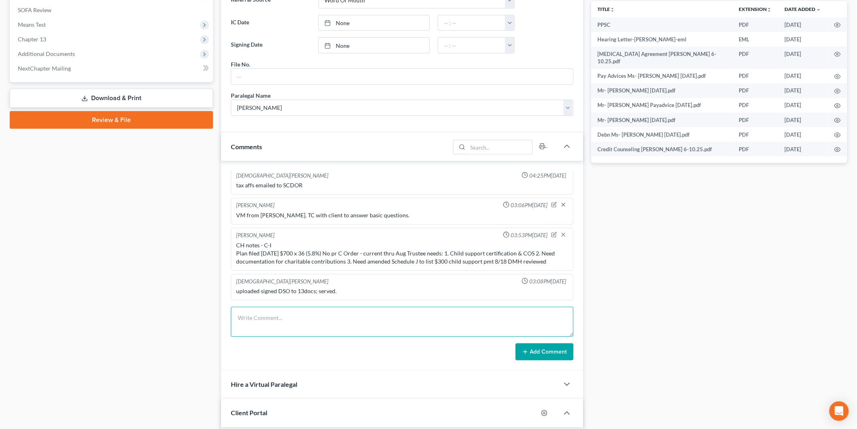
click at [288, 322] on textarea at bounding box center [402, 322] width 343 height 30
type textarea "Emailed Amended J to client that includes child support payments."
click at [559, 347] on button "Add Comment" at bounding box center [545, 351] width 58 height 17
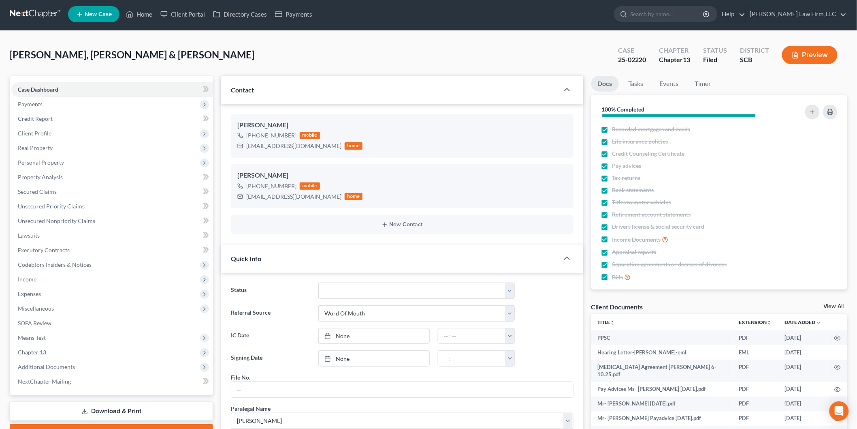
scroll to position [0, 0]
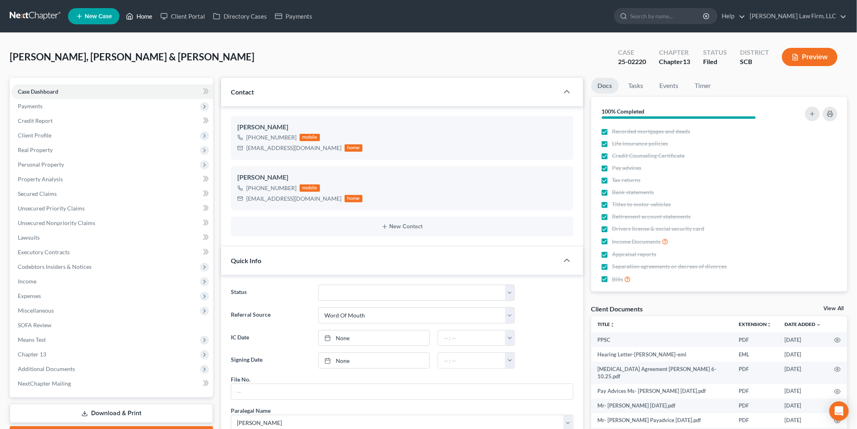
click at [146, 13] on link "Home" at bounding box center [139, 16] width 34 height 15
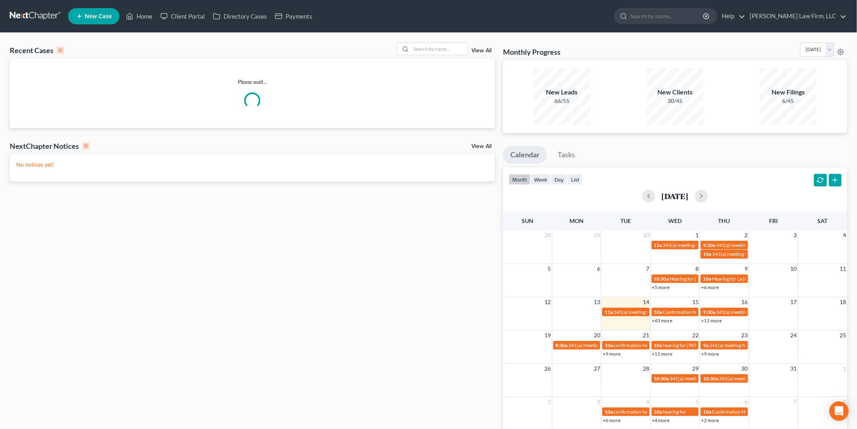
click at [456, 47] on input "search" at bounding box center [439, 49] width 57 height 12
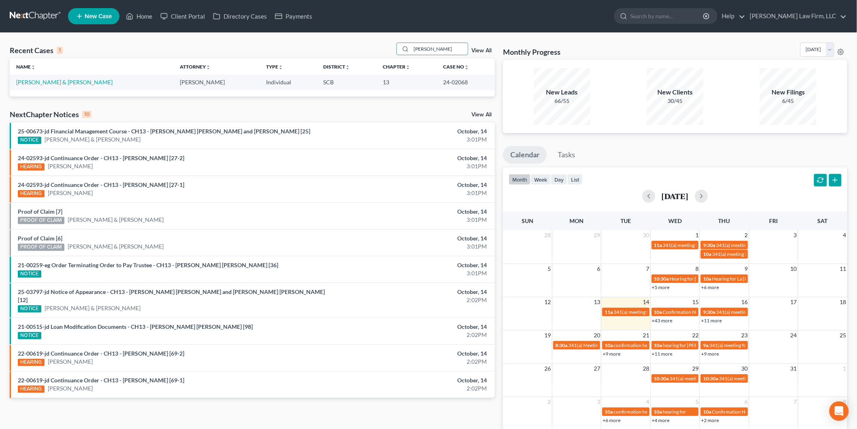
type input "[PERSON_NAME]"
click at [60, 84] on link "[PERSON_NAME] & [PERSON_NAME]" at bounding box center [64, 82] width 96 height 7
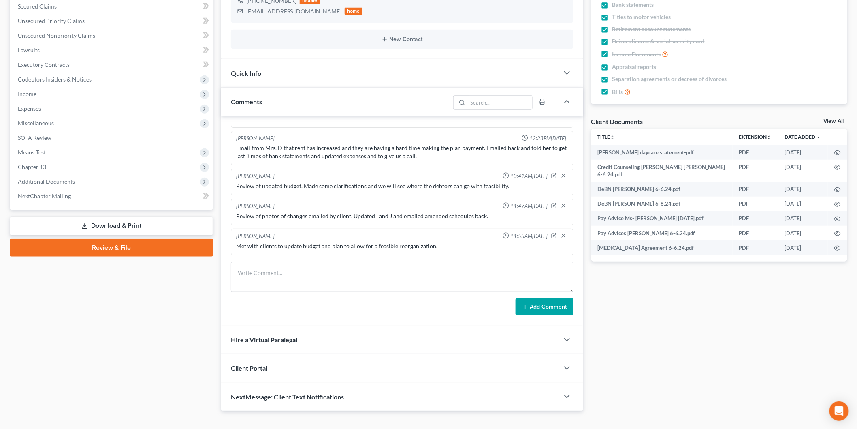
scroll to position [200, 0]
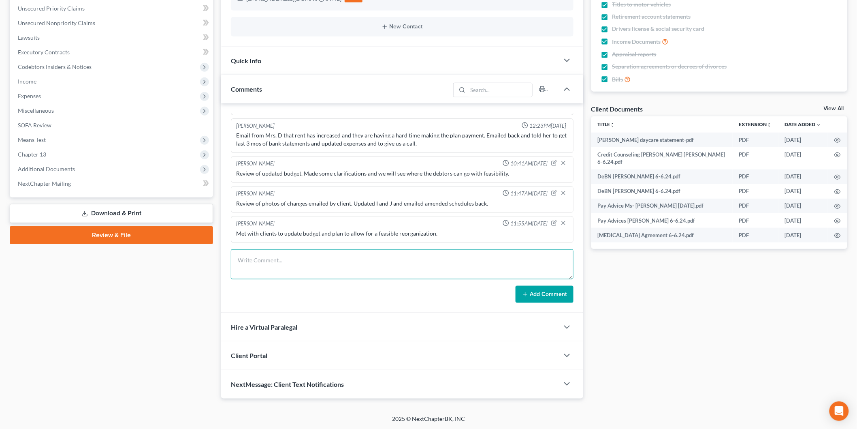
drag, startPoint x: 322, startPoint y: 267, endPoint x: 162, endPoint y: 295, distance: 161.7
click at [322, 267] on textarea at bounding box center [402, 264] width 343 height 30
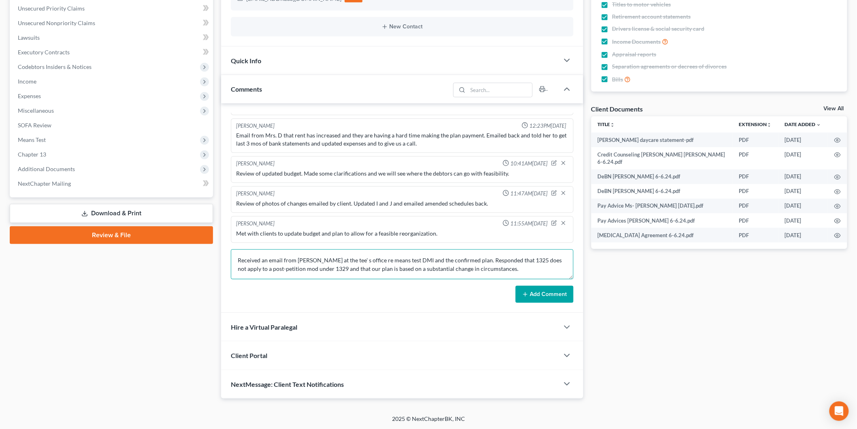
type textarea "Received an email from [PERSON_NAME] at the tee' s office re means test DMI and…"
click at [531, 296] on button "Add Comment" at bounding box center [545, 294] width 58 height 17
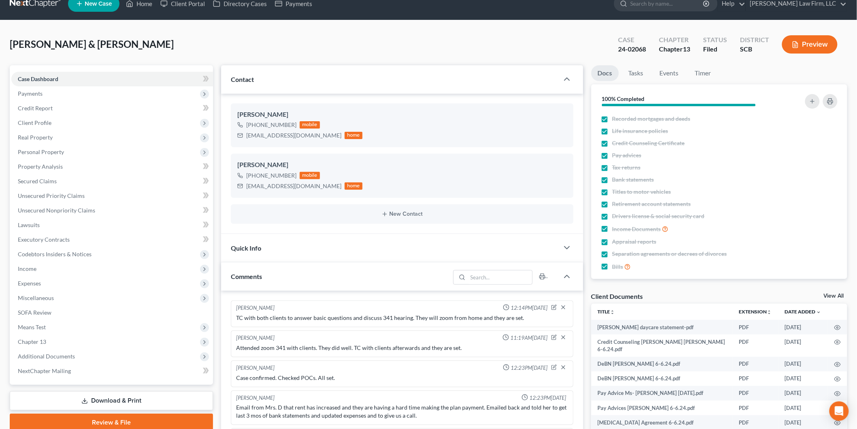
scroll to position [0, 0]
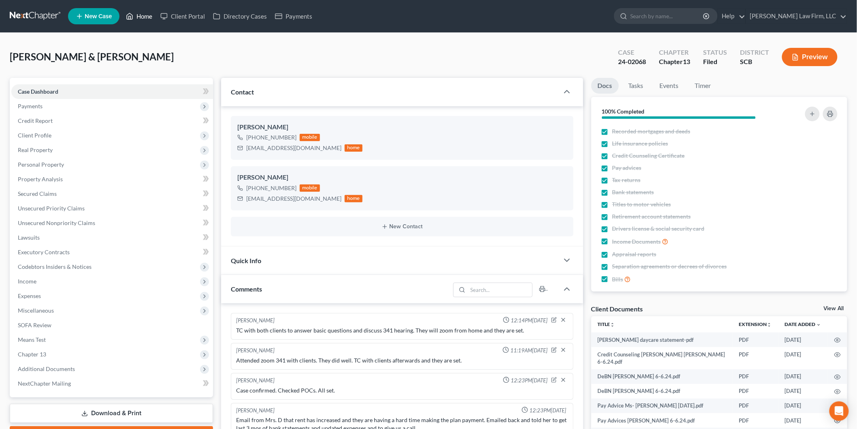
click at [145, 17] on link "Home" at bounding box center [139, 16] width 34 height 15
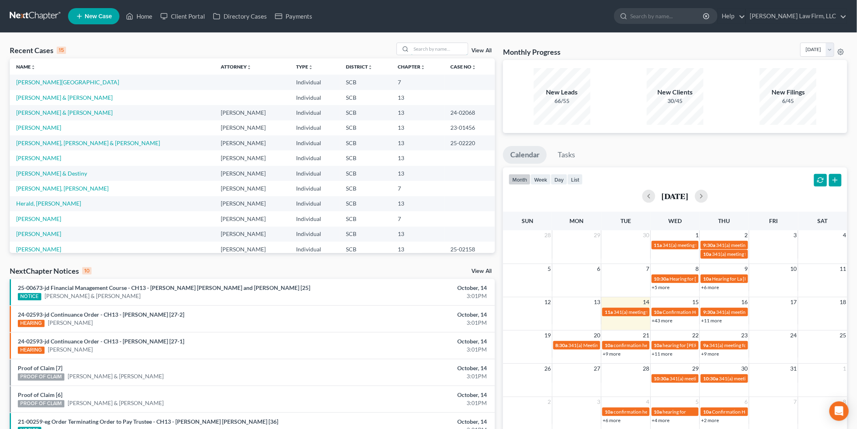
click at [438, 48] on input "search" at bounding box center [439, 49] width 57 height 12
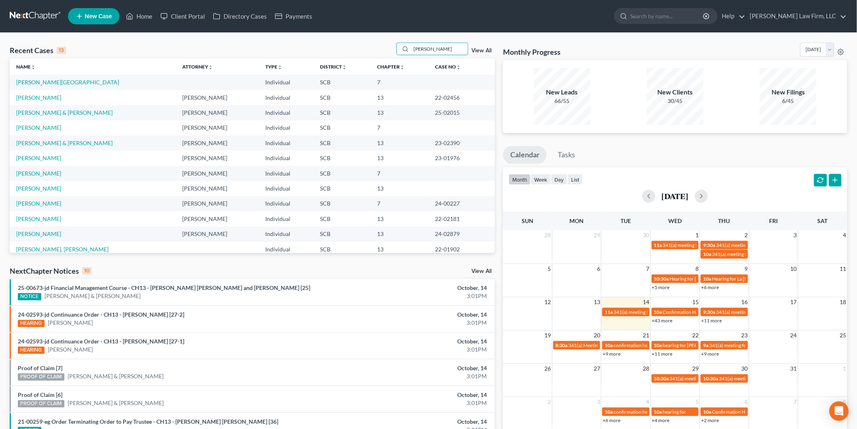
type input "[PERSON_NAME]"
click at [32, 95] on link "[PERSON_NAME]" at bounding box center [38, 97] width 45 height 7
select select "1"
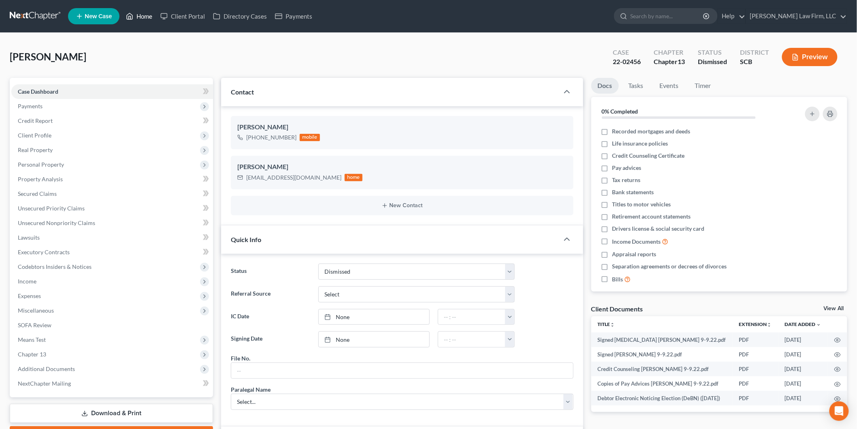
click at [150, 17] on link "Home" at bounding box center [139, 16] width 34 height 15
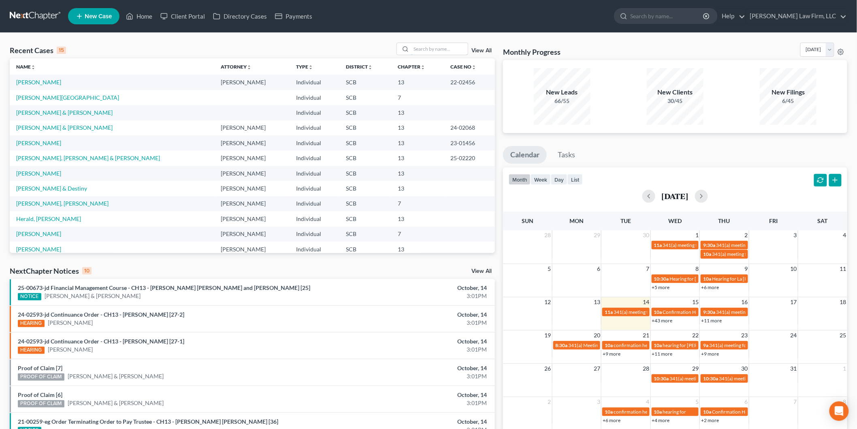
click at [451, 51] on input "search" at bounding box center [439, 49] width 57 height 12
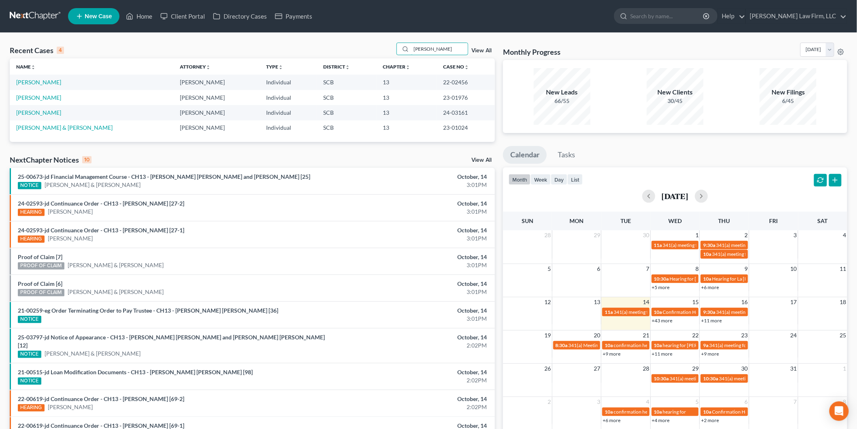
type input "[PERSON_NAME]"
click at [39, 99] on link "[PERSON_NAME]" at bounding box center [38, 97] width 45 height 7
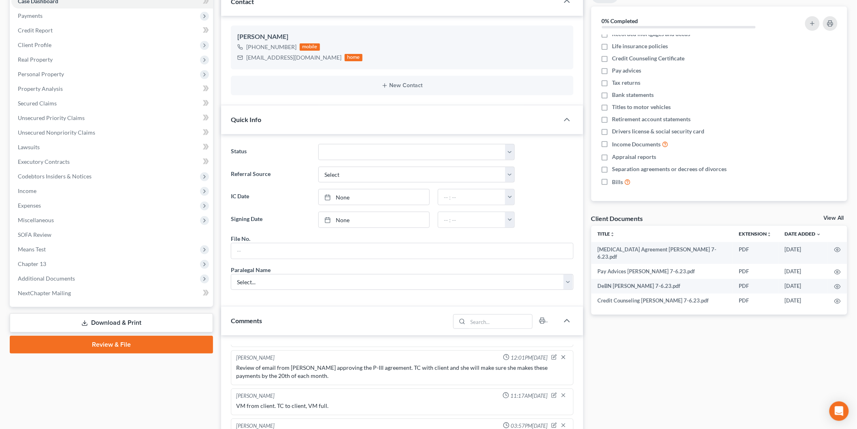
scroll to position [90, 0]
click at [837, 217] on link "View All" at bounding box center [834, 219] width 20 height 6
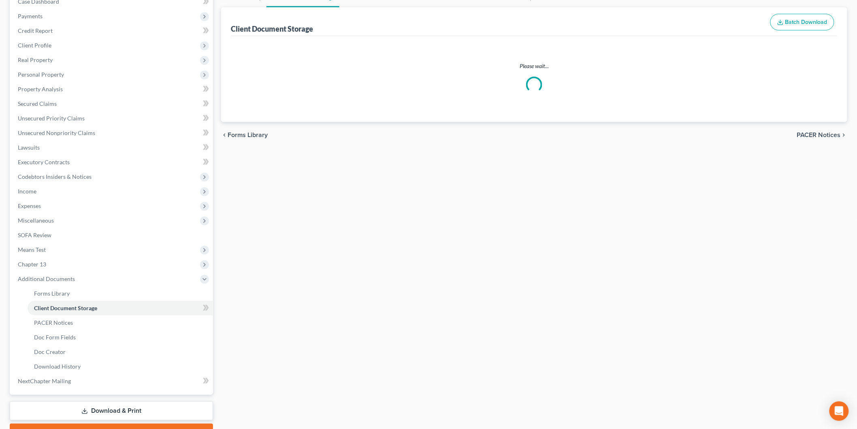
scroll to position [10, 0]
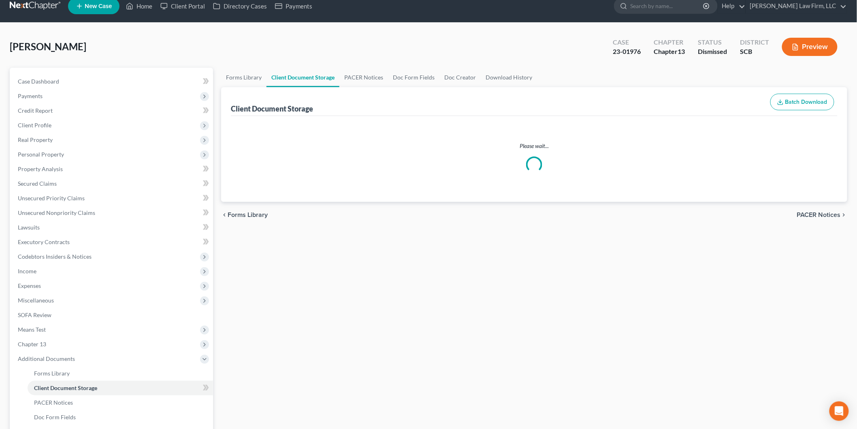
select select "6"
select select "16"
select select "15"
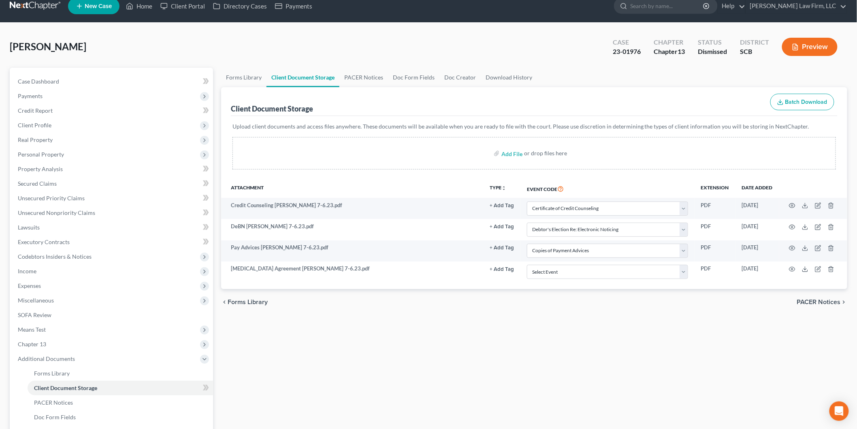
scroll to position [0, 0]
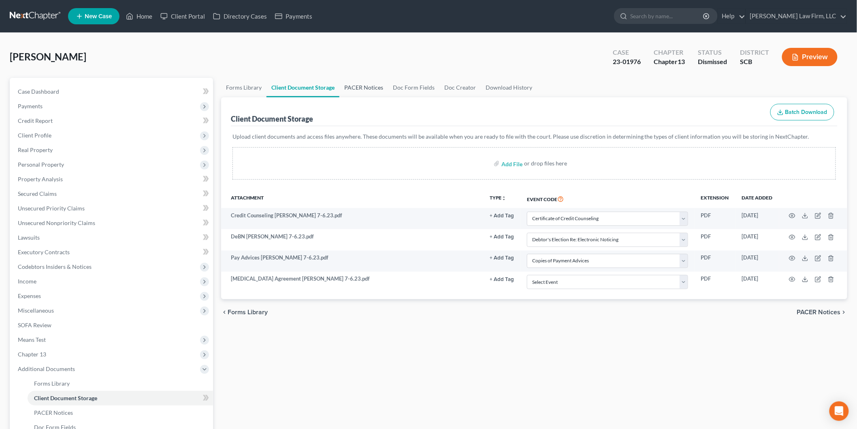
click at [364, 87] on link "PACER Notices" at bounding box center [364, 87] width 49 height 19
